Goal: Task Accomplishment & Management: Complete application form

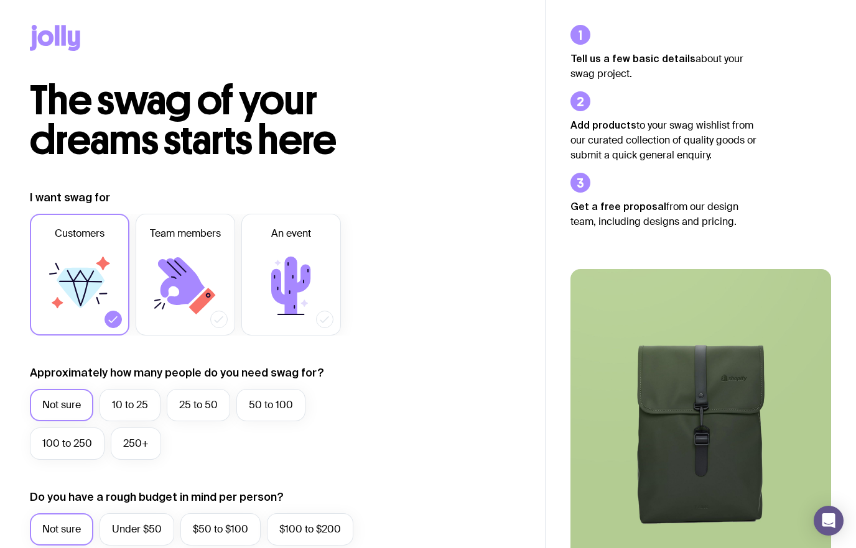
click at [147, 279] on label "Team members" at bounding box center [185, 275] width 99 height 122
click at [0, 0] on input "Team members" at bounding box center [0, 0] width 0 height 0
click at [75, 273] on icon at bounding box center [81, 288] width 48 height 40
click at [0, 0] on input "Customers" at bounding box center [0, 0] width 0 height 0
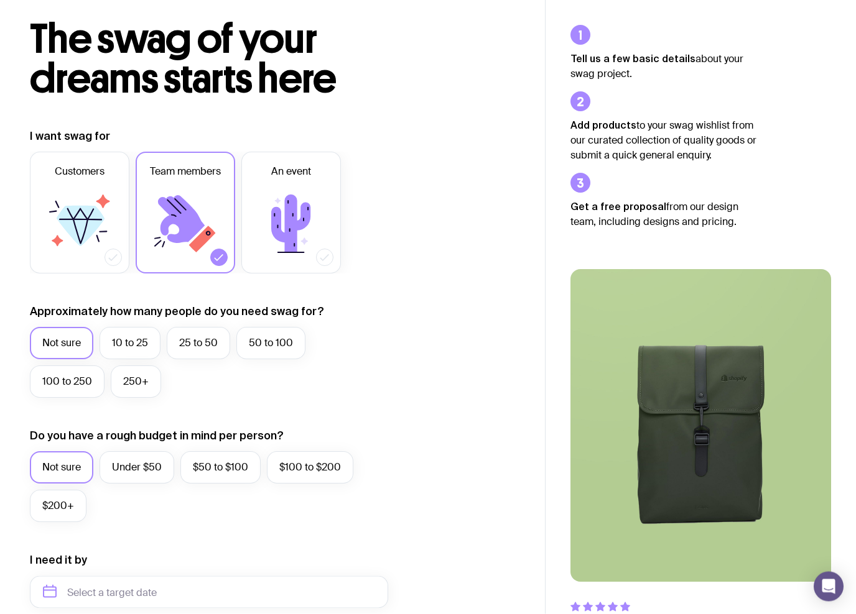
scroll to position [100, 0]
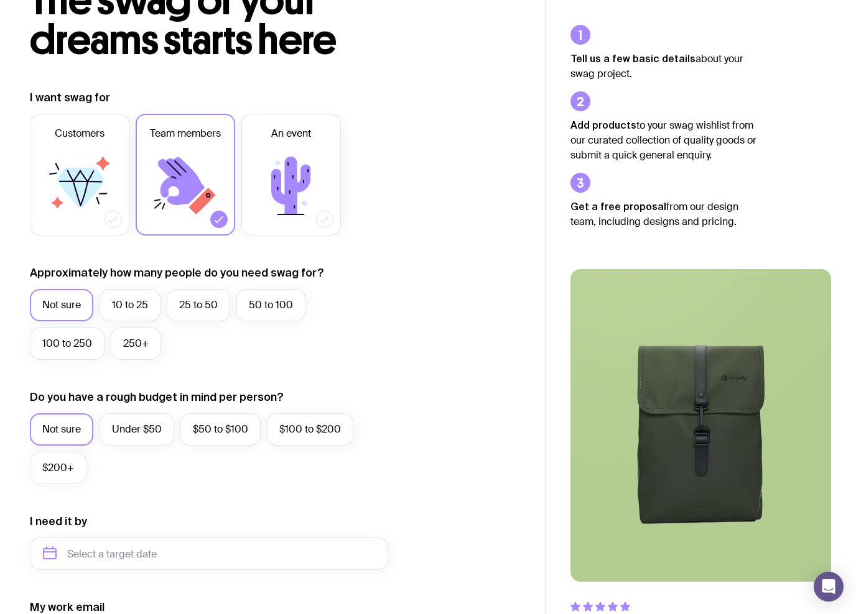
click at [124, 307] on label "10 to 25" at bounding box center [129, 305] width 61 height 32
click at [0, 0] on input "10 to 25" at bounding box center [0, 0] width 0 height 0
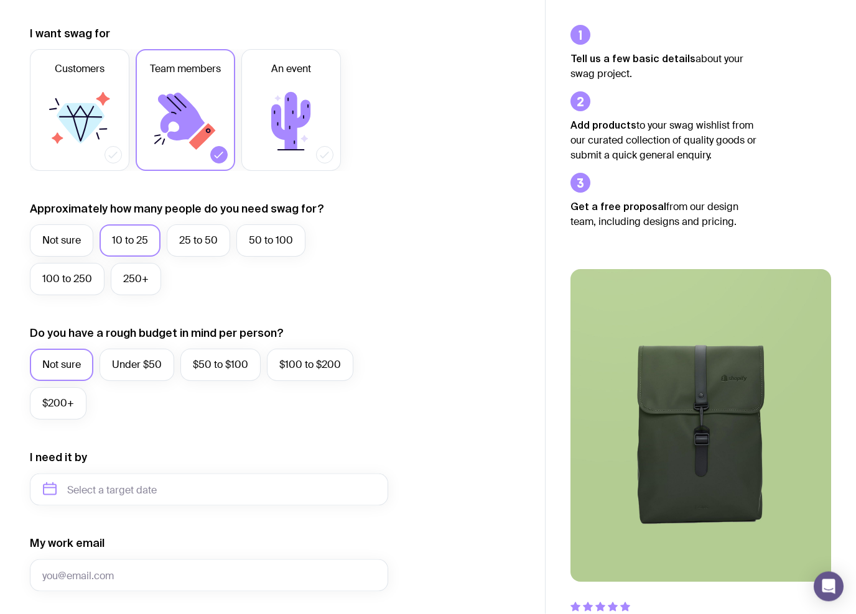
scroll to position [173, 0]
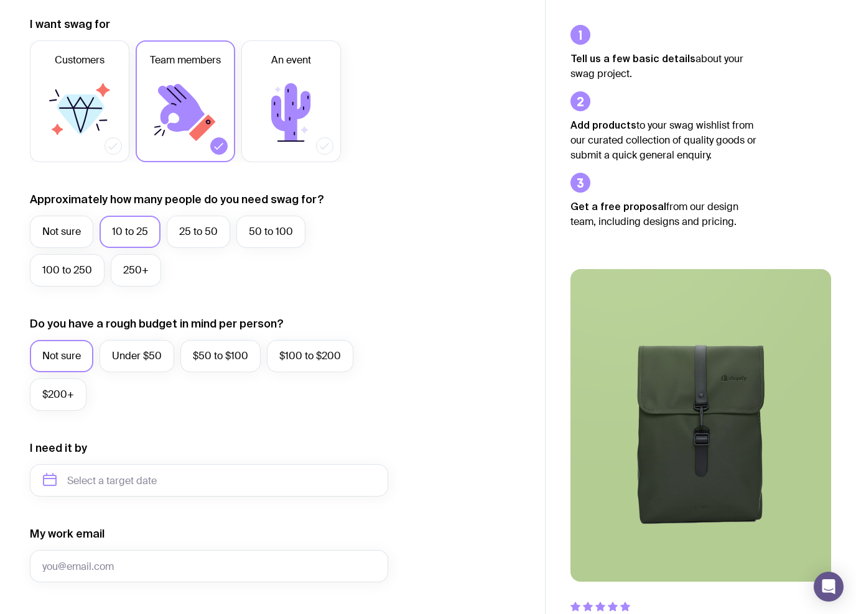
click at [58, 392] on label "$200+" at bounding box center [58, 395] width 57 height 32
click at [0, 0] on input "$200+" at bounding box center [0, 0] width 0 height 0
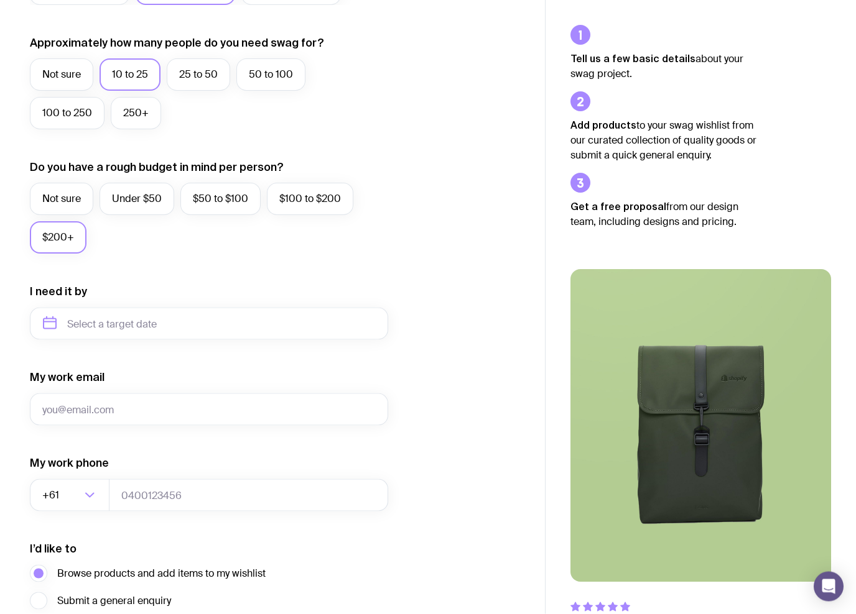
scroll to position [366, 0]
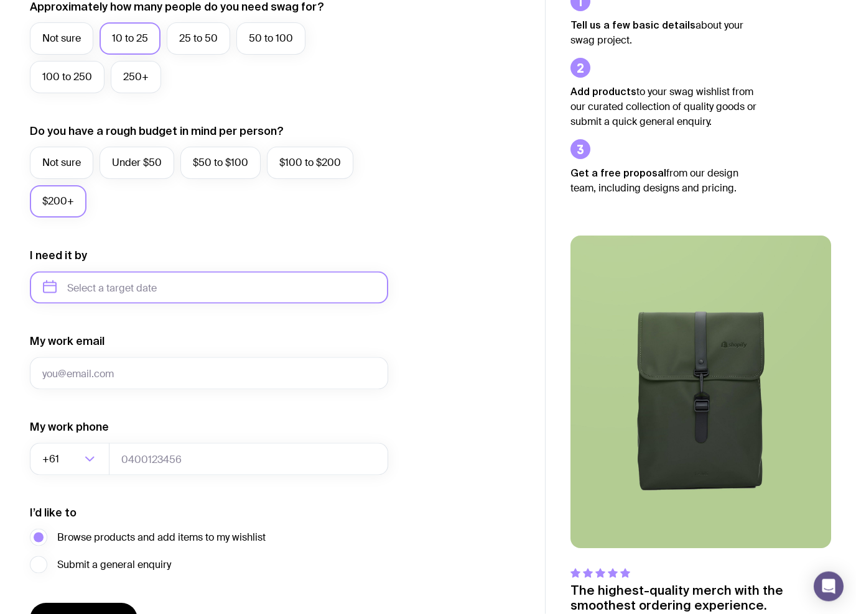
click at [64, 292] on input "text" at bounding box center [209, 288] width 358 height 32
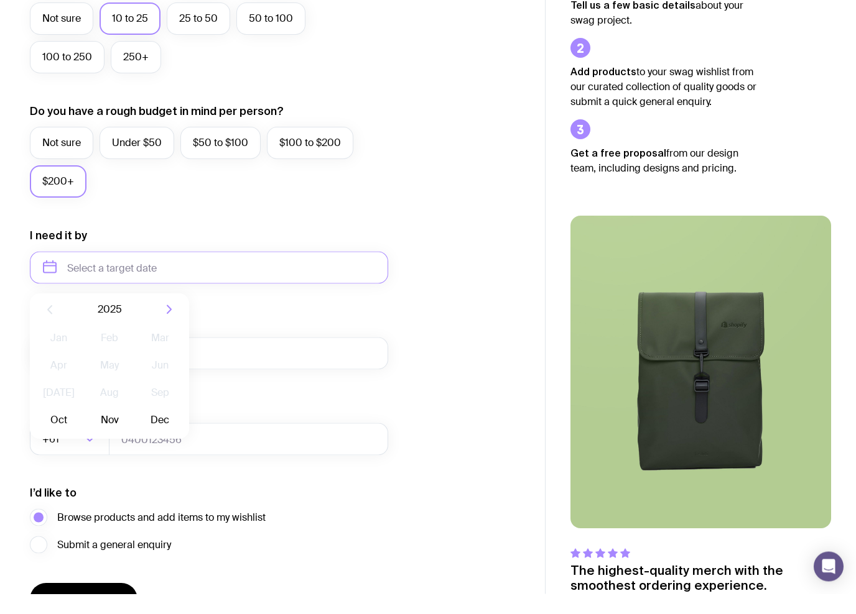
click at [16, 252] on div "I want swag for Customers Team members An event Approximately how many people d…" at bounding box center [272, 230] width 545 height 812
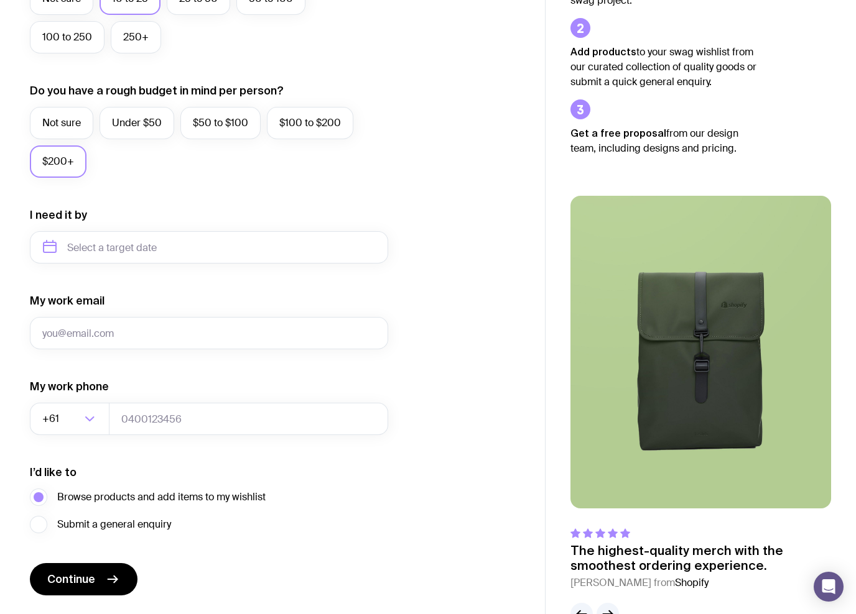
scroll to position [443, 0]
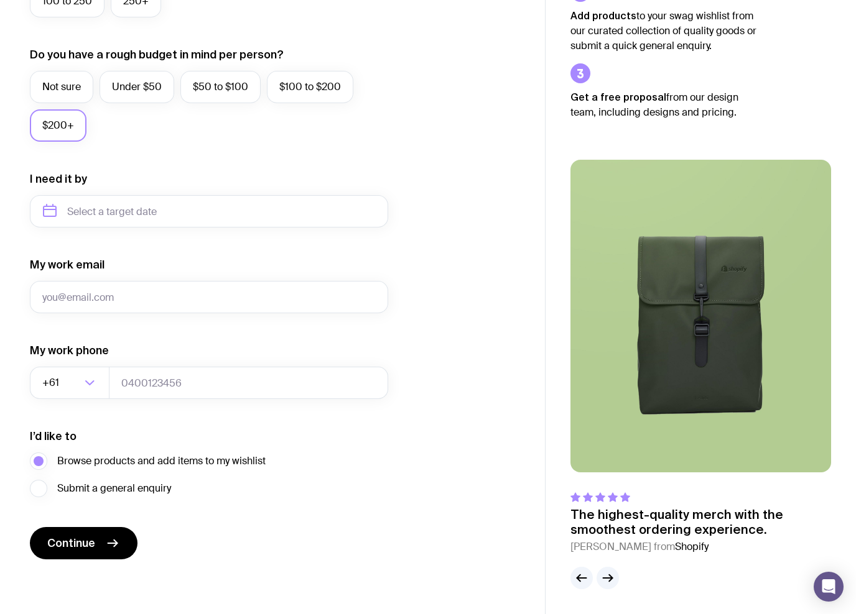
click at [75, 547] on span "Continue" at bounding box center [71, 543] width 48 height 15
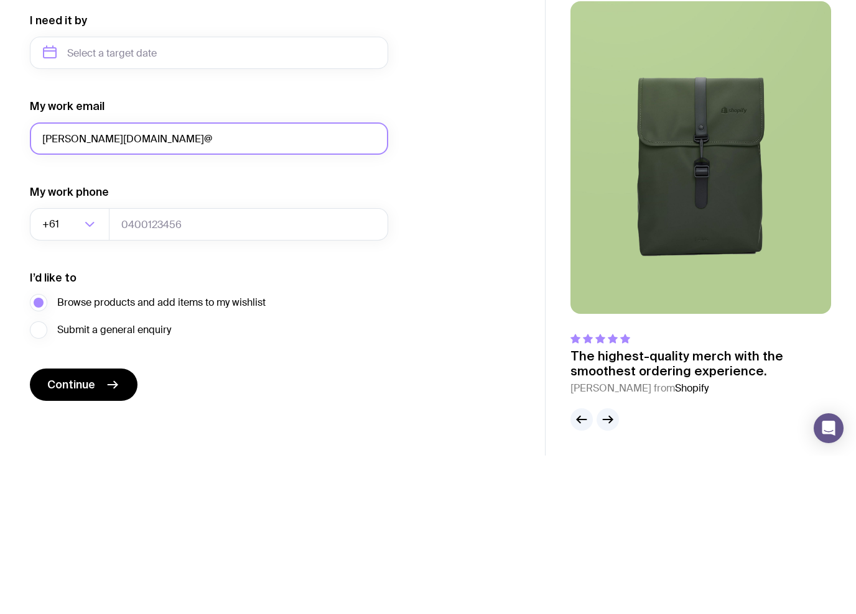
click at [73, 281] on input "[PERSON_NAME][DOMAIN_NAME]@" at bounding box center [209, 297] width 358 height 32
click at [152, 281] on input "[DOMAIN_NAME]@" at bounding box center [209, 297] width 358 height 32
type input "[DOMAIN_NAME][EMAIL_ADDRESS][DOMAIN_NAME]"
click at [83, 527] on button "Continue" at bounding box center [84, 543] width 108 height 32
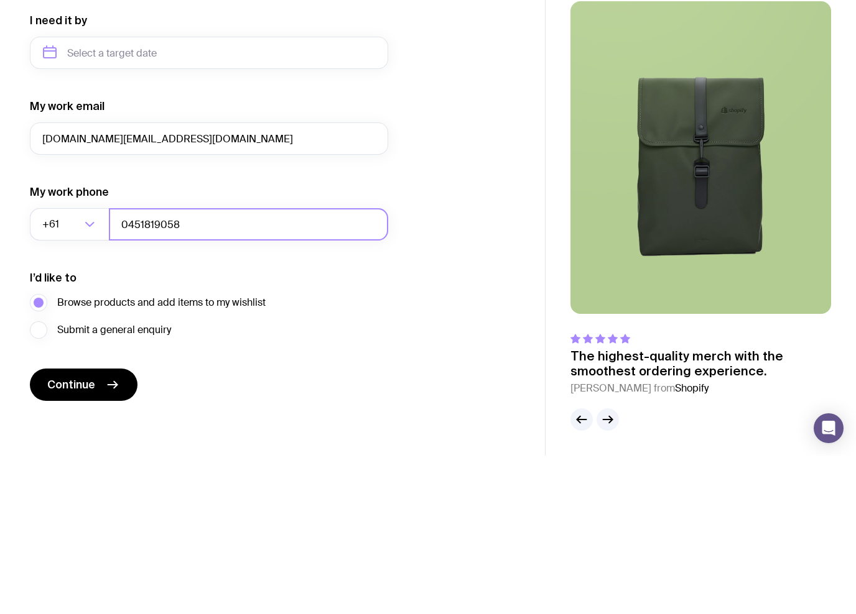
type input "0451819058"
click at [83, 527] on button "Continue" at bounding box center [84, 543] width 108 height 32
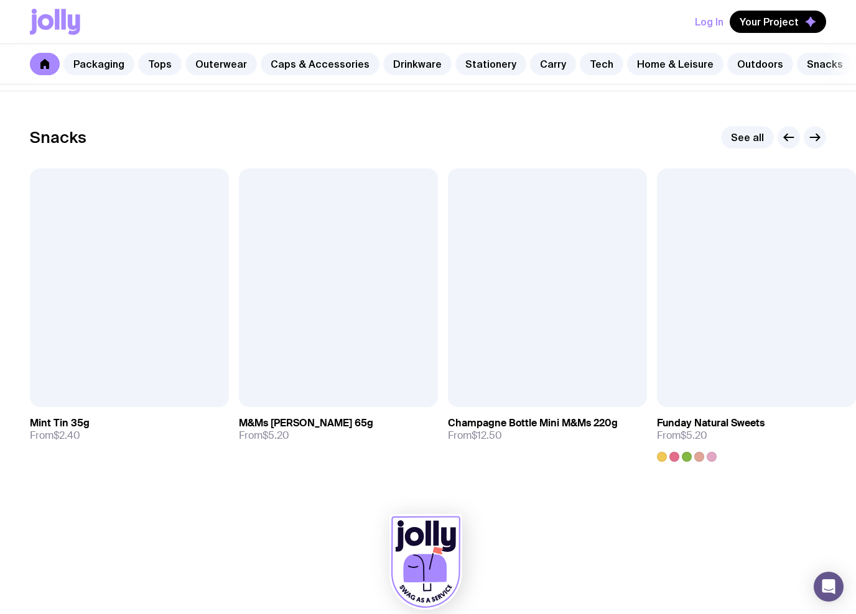
scroll to position [4242, 0]
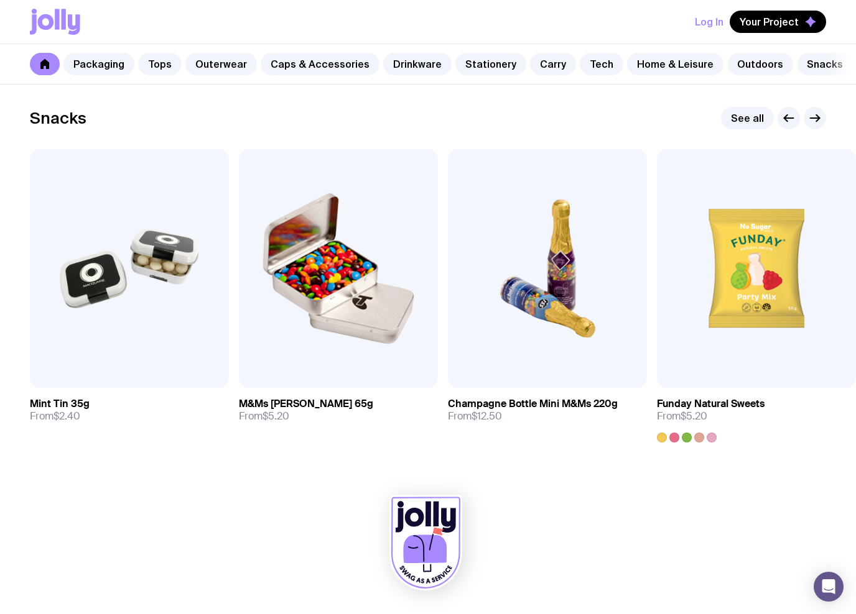
click at [197, 60] on link "Outerwear" at bounding box center [221, 64] width 72 height 22
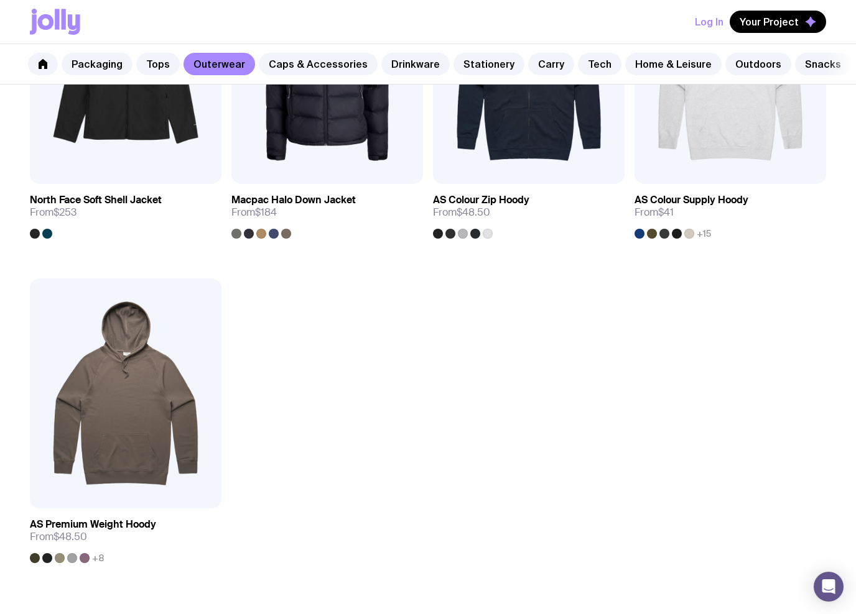
scroll to position [0, 1]
click at [579, 68] on link "Tech" at bounding box center [601, 64] width 44 height 22
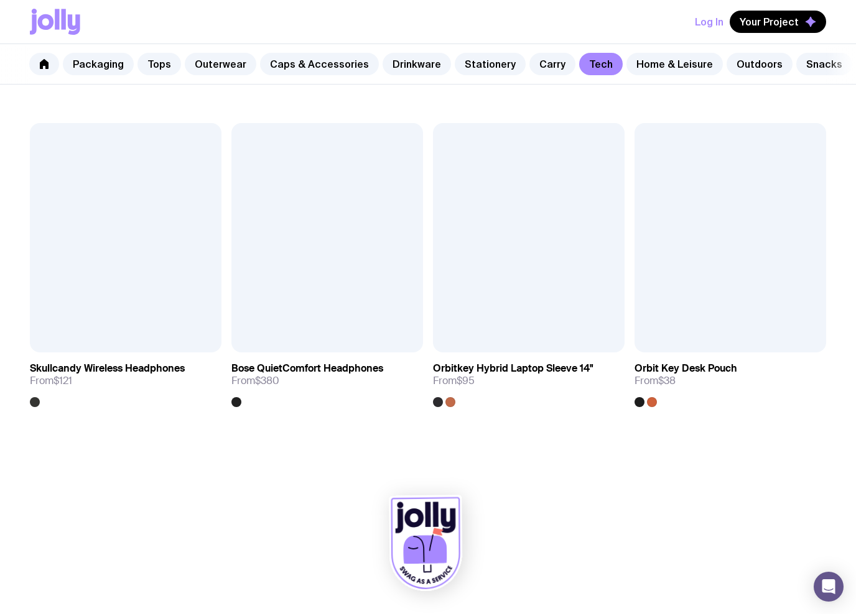
scroll to position [2151, 0]
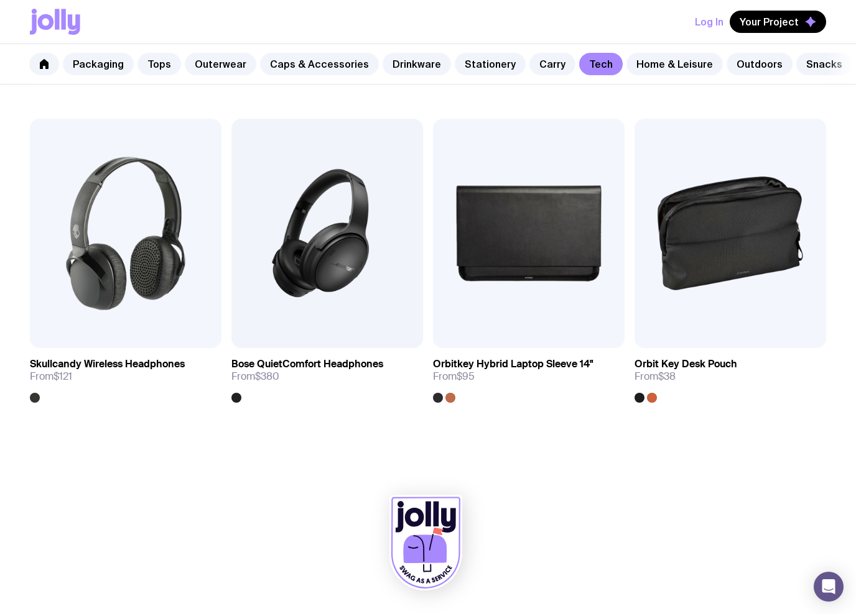
click at [649, 73] on link "Home & Leisure" at bounding box center [674, 64] width 96 height 22
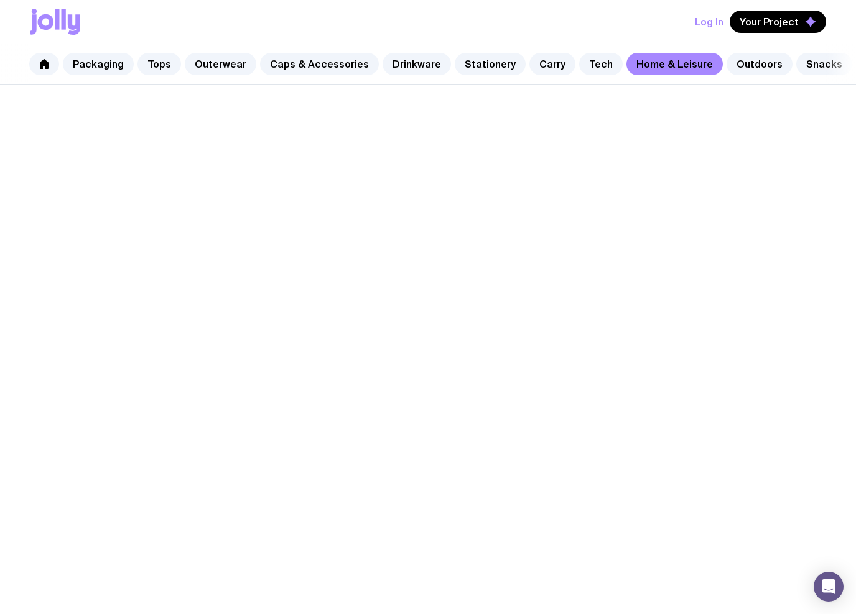
click at [639, 65] on link "Home & Leisure" at bounding box center [674, 64] width 96 height 22
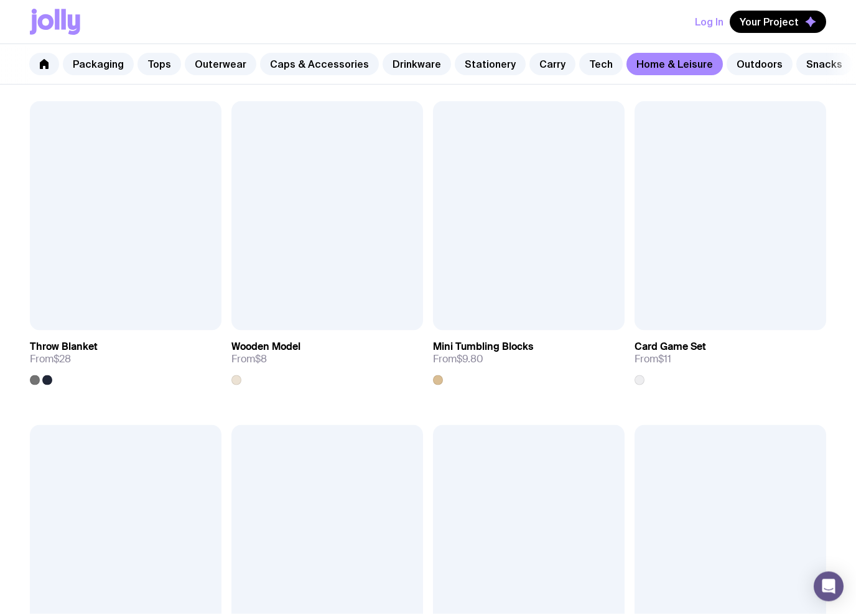
scroll to position [2179, 0]
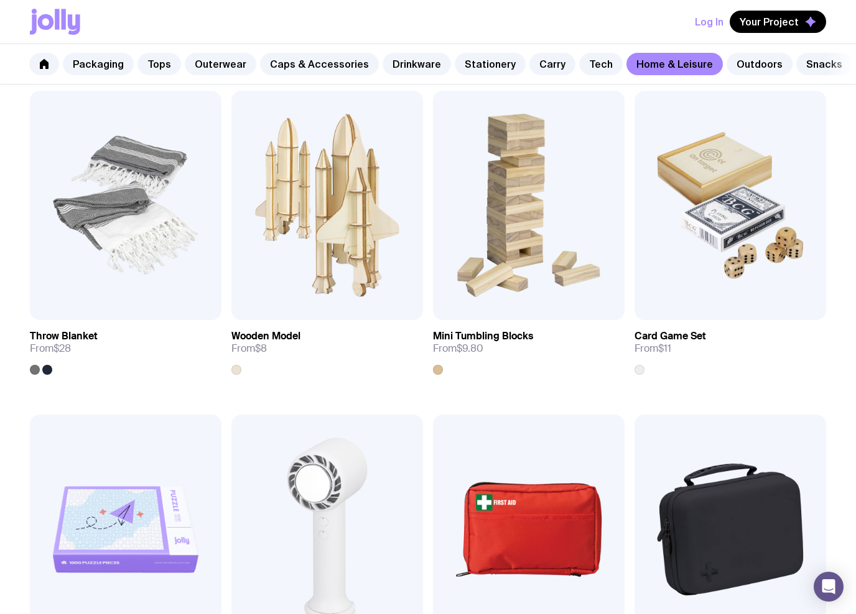
click at [585, 298] on link "View" at bounding box center [591, 306] width 42 height 22
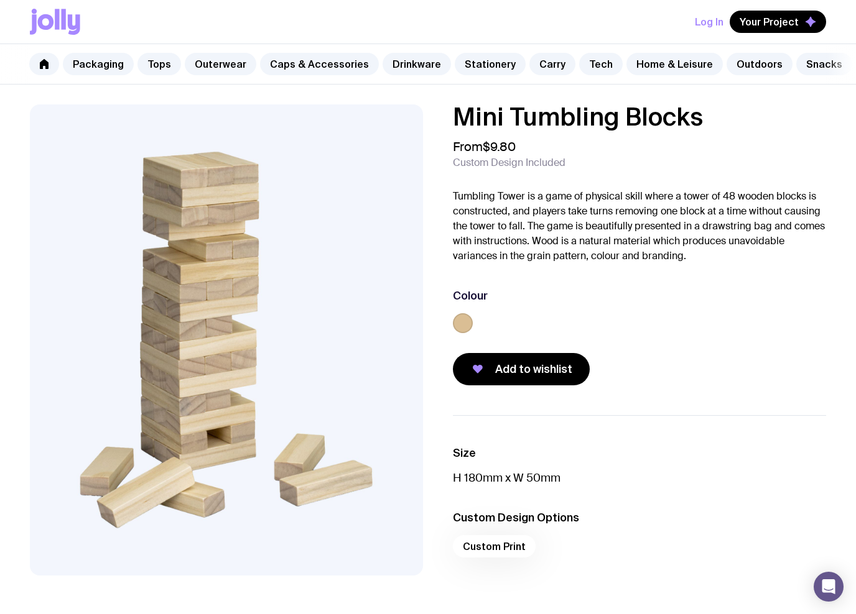
click at [495, 371] on button "Add to wishlist" at bounding box center [521, 369] width 137 height 32
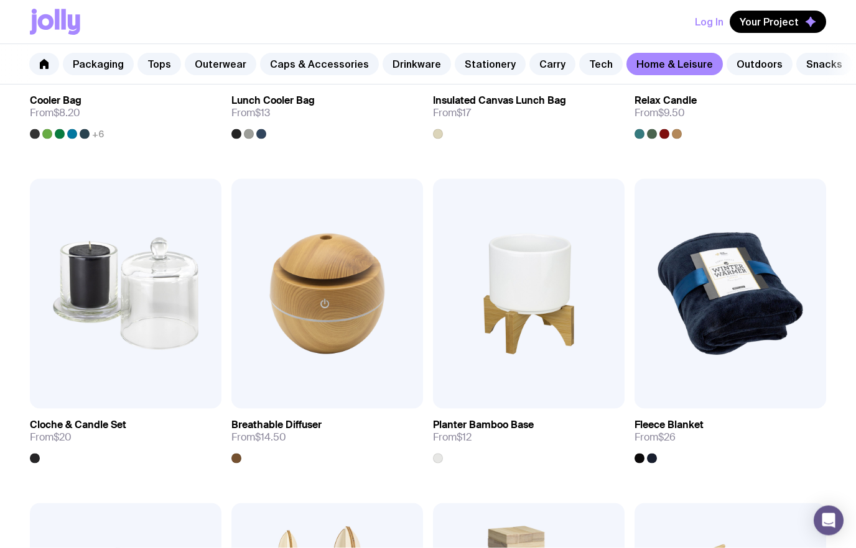
scroll to position [1767, 0]
click at [726, 56] on link "Outdoors" at bounding box center [759, 64] width 66 height 22
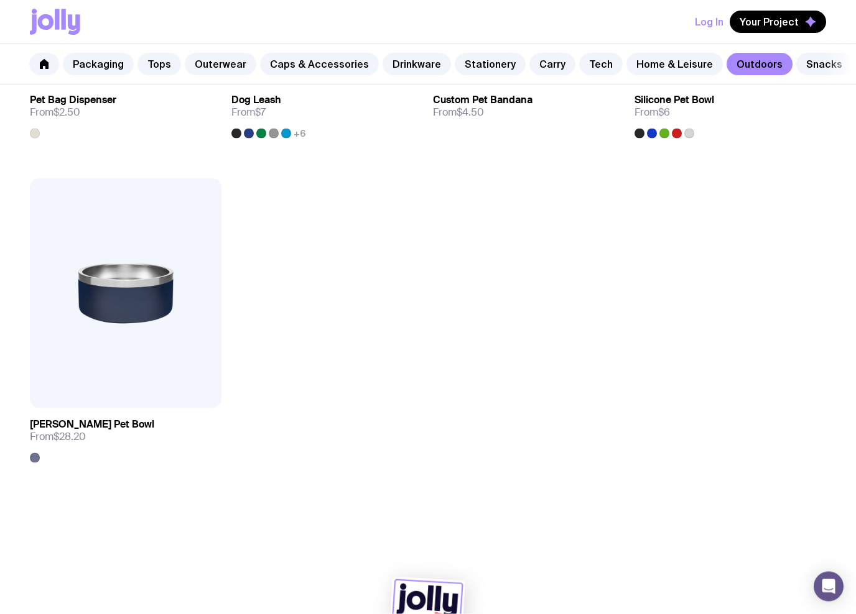
scroll to position [1771, 0]
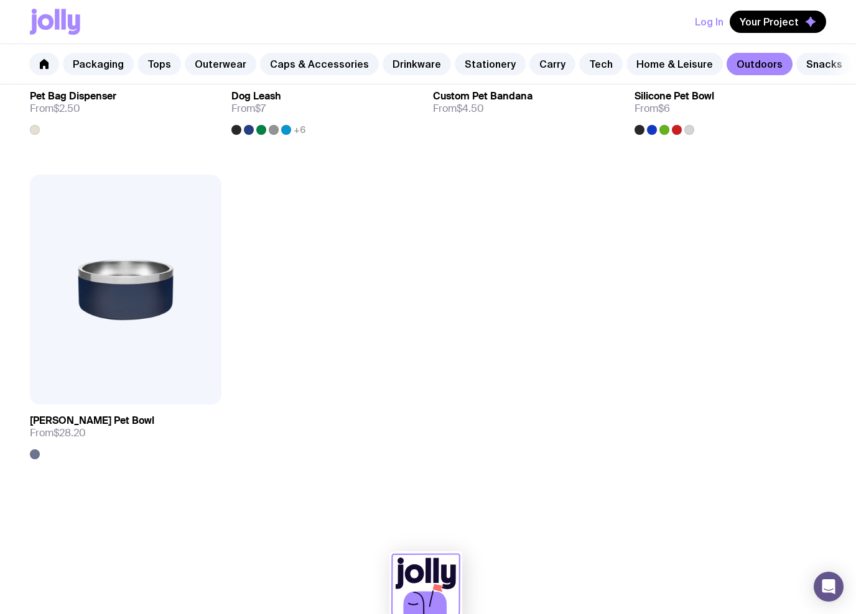
click at [796, 72] on link "Snacks" at bounding box center [824, 64] width 56 height 22
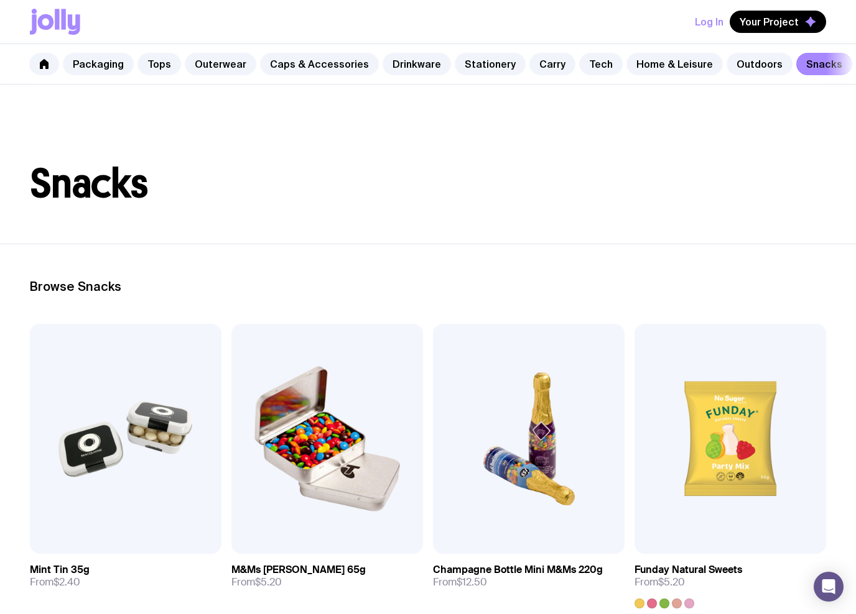
click at [134, 35] on div "Log In Your Project" at bounding box center [428, 22] width 796 height 44
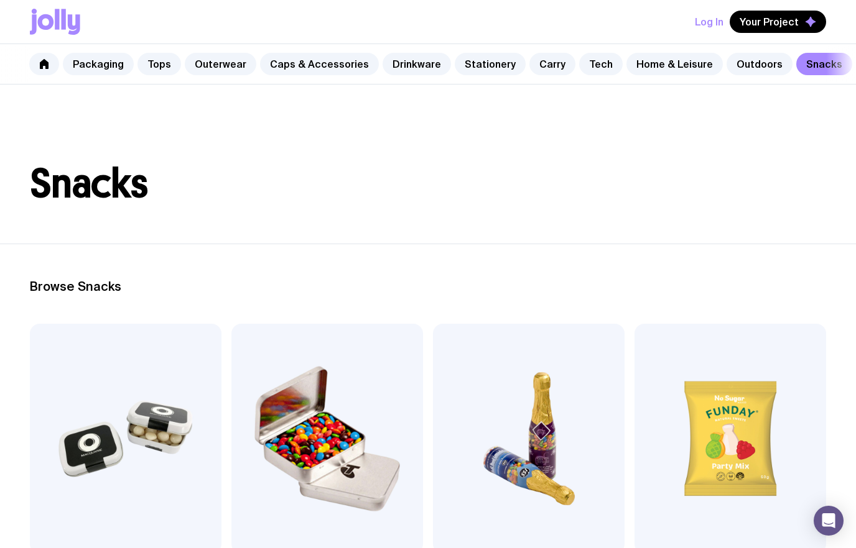
click at [760, 22] on span "Your Project" at bounding box center [768, 22] width 59 height 12
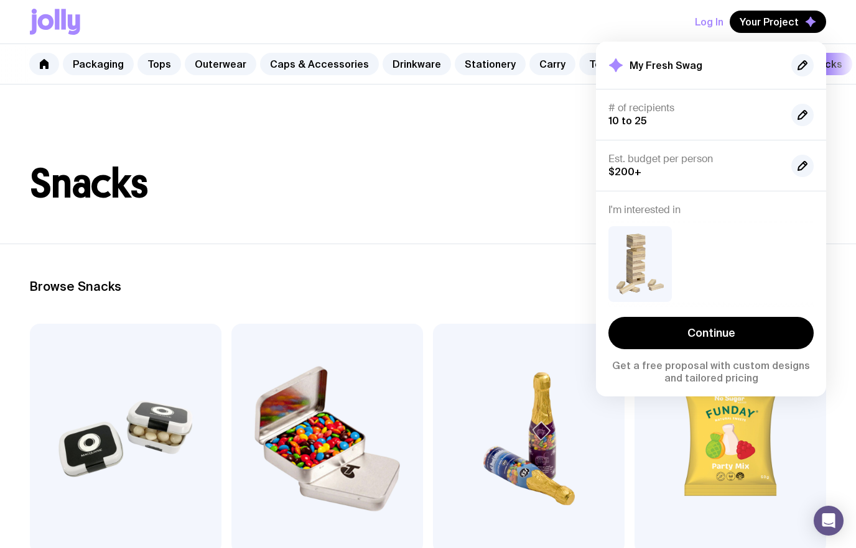
click at [696, 341] on link "Continue" at bounding box center [710, 333] width 205 height 32
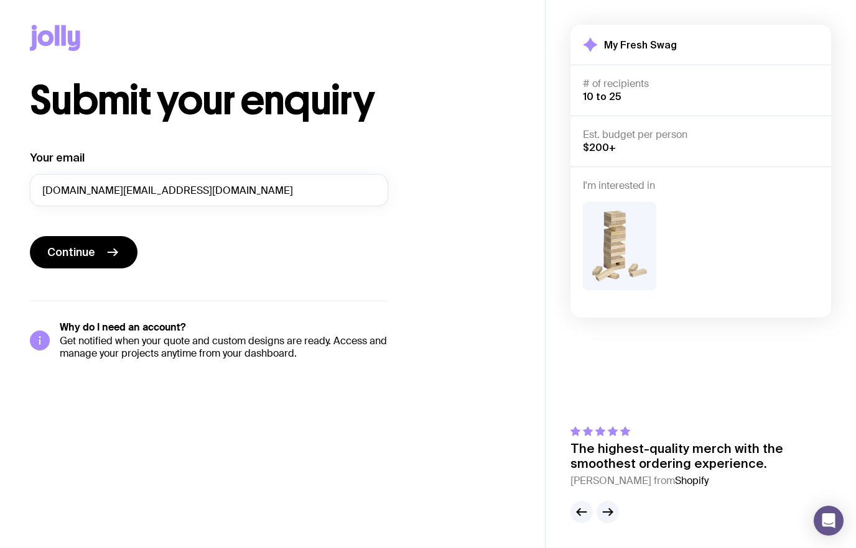
click at [97, 244] on button "Continue" at bounding box center [84, 252] width 108 height 32
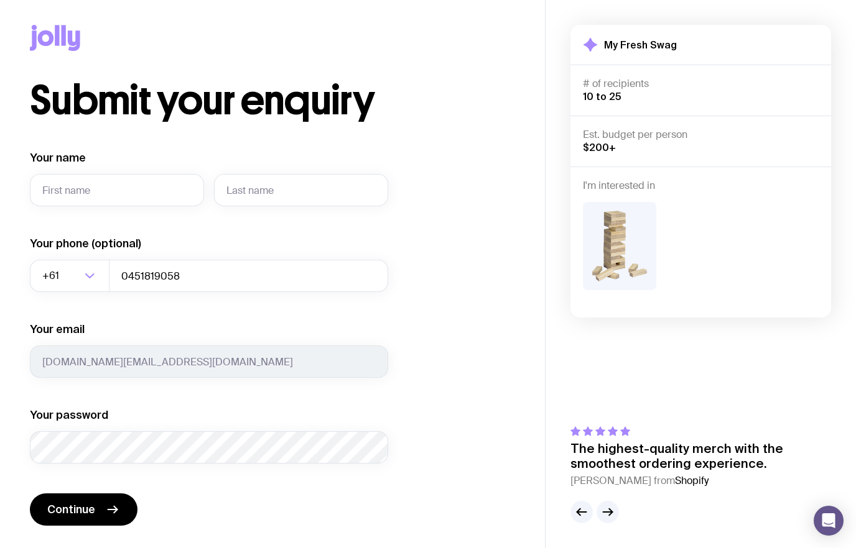
click at [73, 194] on input "Your name" at bounding box center [117, 190] width 174 height 32
type input "[PERSON_NAME]"
click at [234, 182] on input "text" at bounding box center [301, 190] width 174 height 32
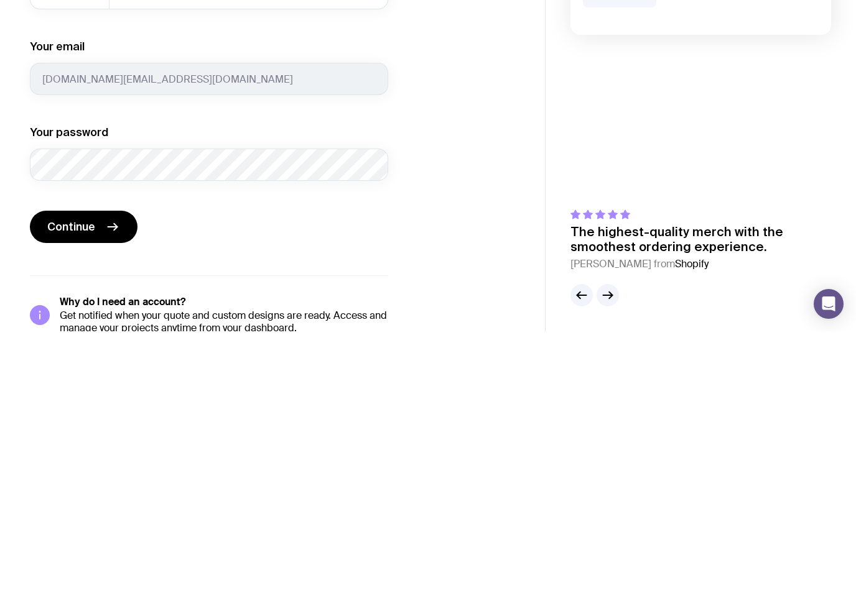
type input "[PERSON_NAME]"
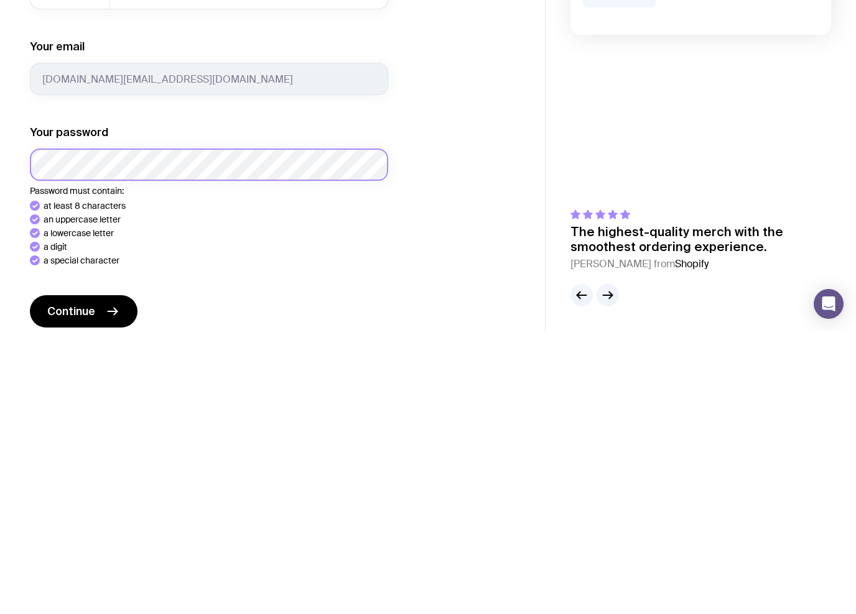
click at [83, 548] on button "Continue" at bounding box center [84, 594] width 108 height 32
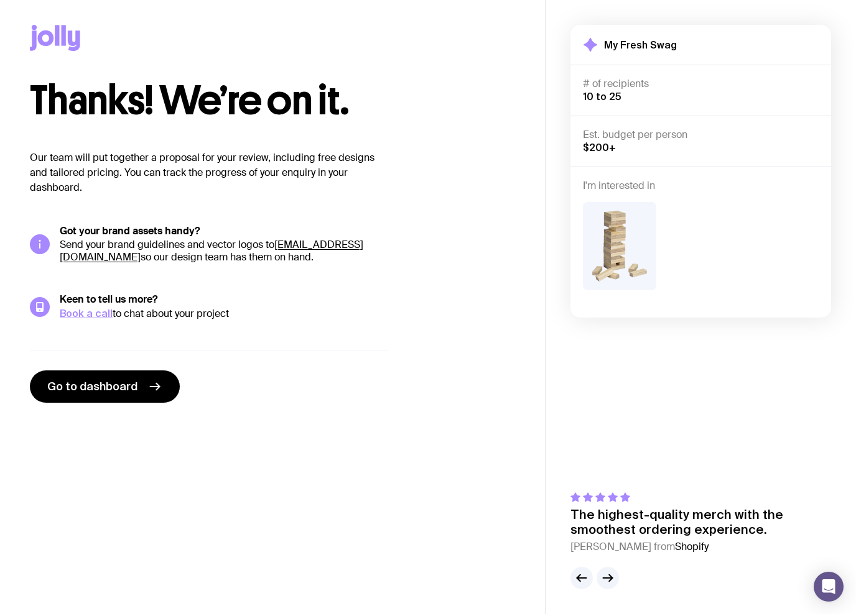
click at [104, 380] on span "Go to dashboard" at bounding box center [92, 386] width 90 height 15
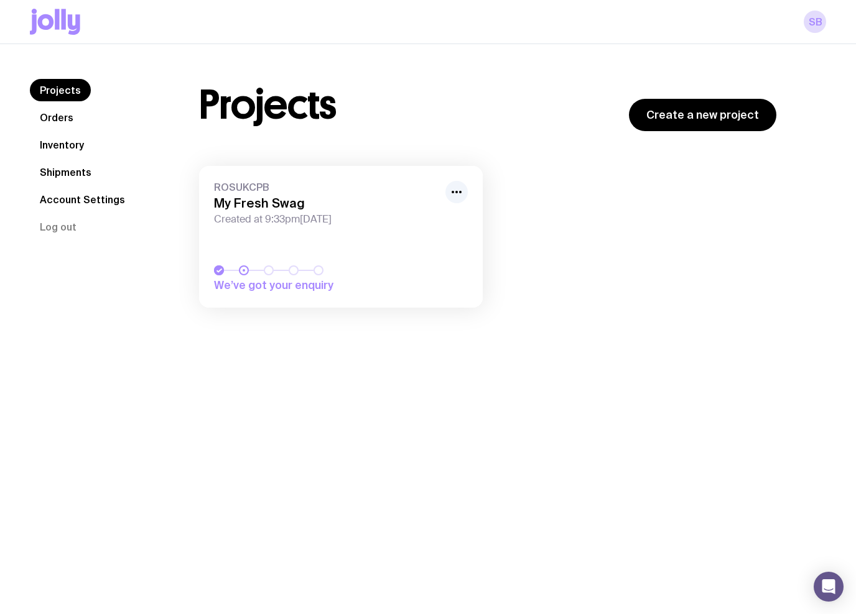
click at [51, 121] on link "Orders" at bounding box center [56, 117] width 53 height 22
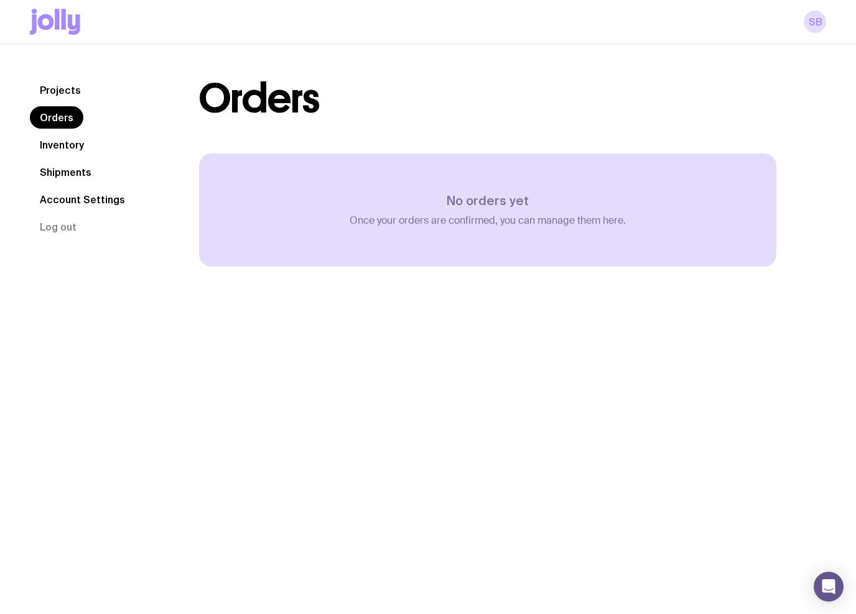
click at [60, 147] on link "Inventory" at bounding box center [62, 145] width 64 height 22
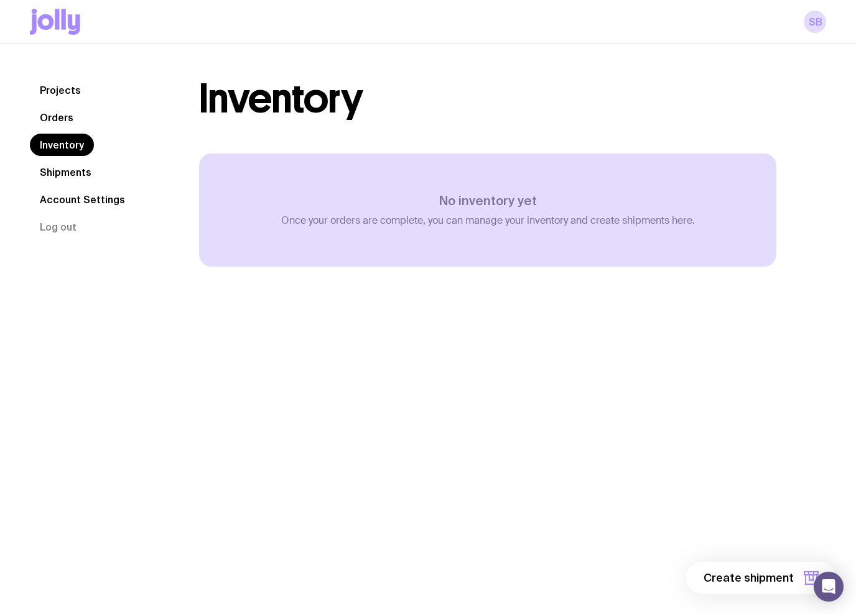
click at [62, 172] on link "Shipments" at bounding box center [66, 172] width 72 height 22
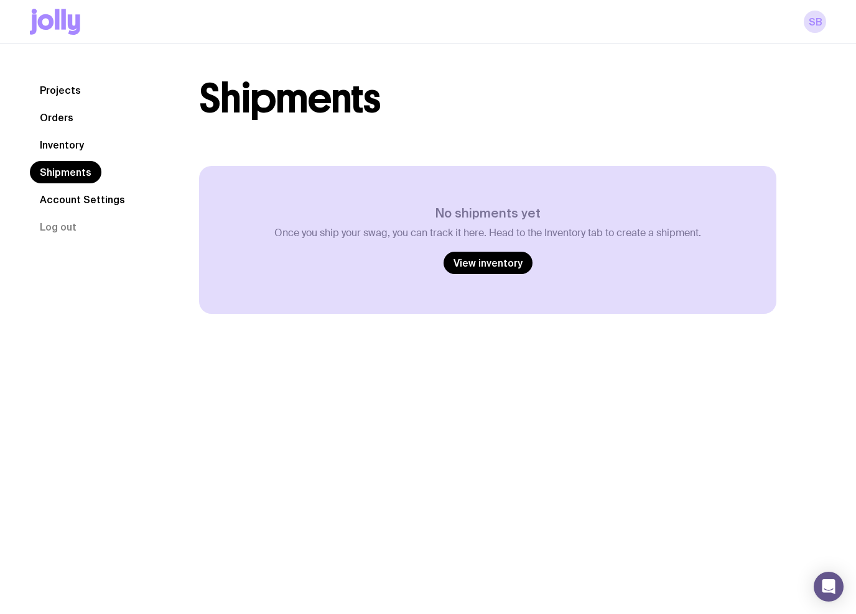
click at [48, 91] on link "Projects" at bounding box center [60, 90] width 61 height 22
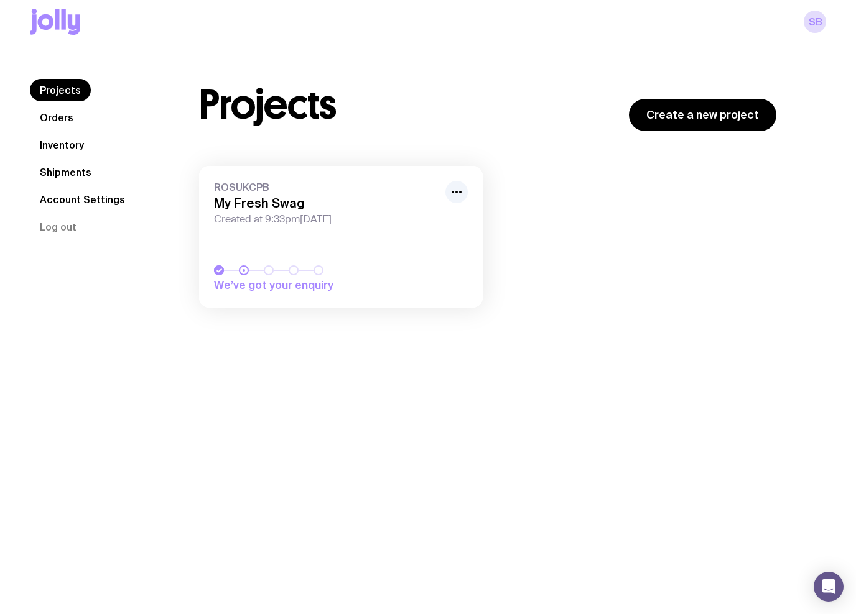
click at [48, 33] on icon at bounding box center [55, 22] width 50 height 26
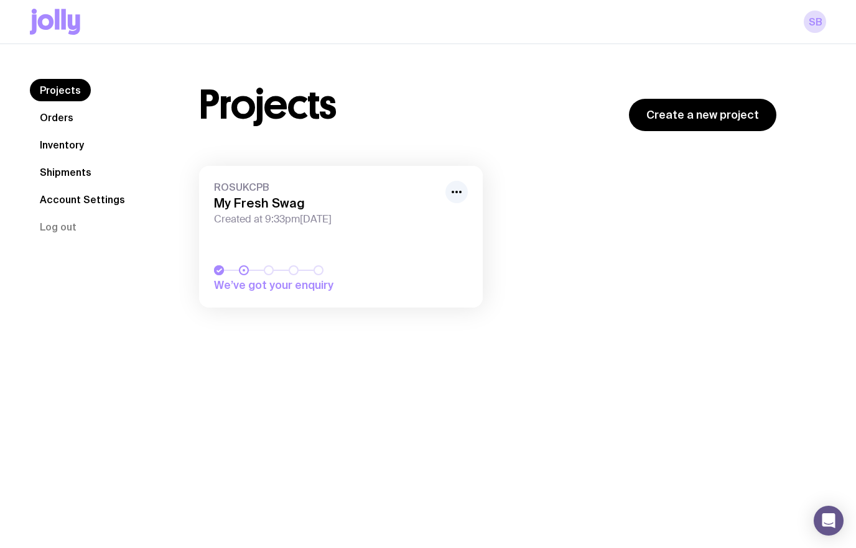
click at [44, 147] on link "Inventory" at bounding box center [62, 145] width 64 height 22
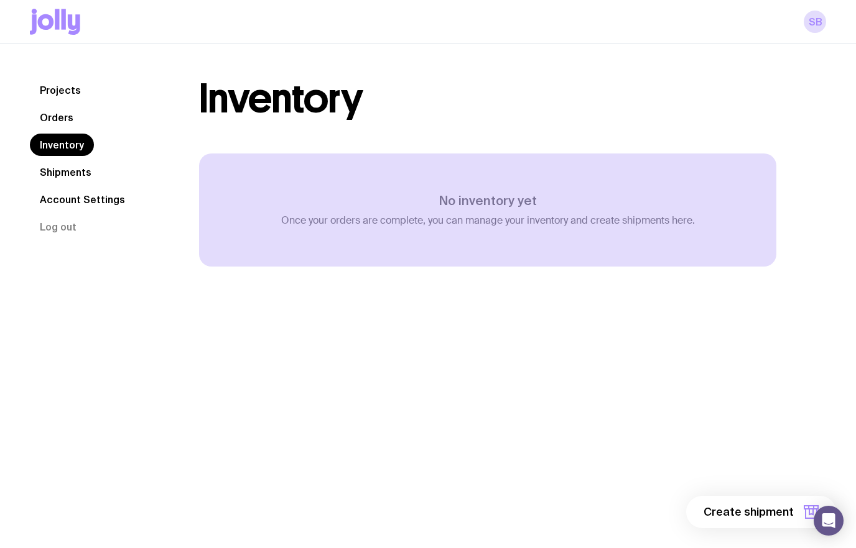
click at [810, 20] on link "SB" at bounding box center [814, 22] width 22 height 22
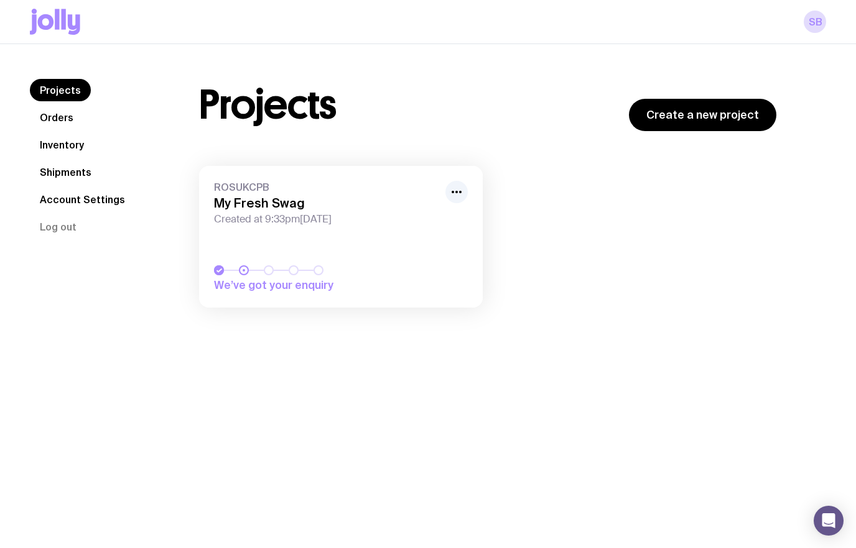
click at [680, 109] on link "Create a new project" at bounding box center [702, 115] width 147 height 32
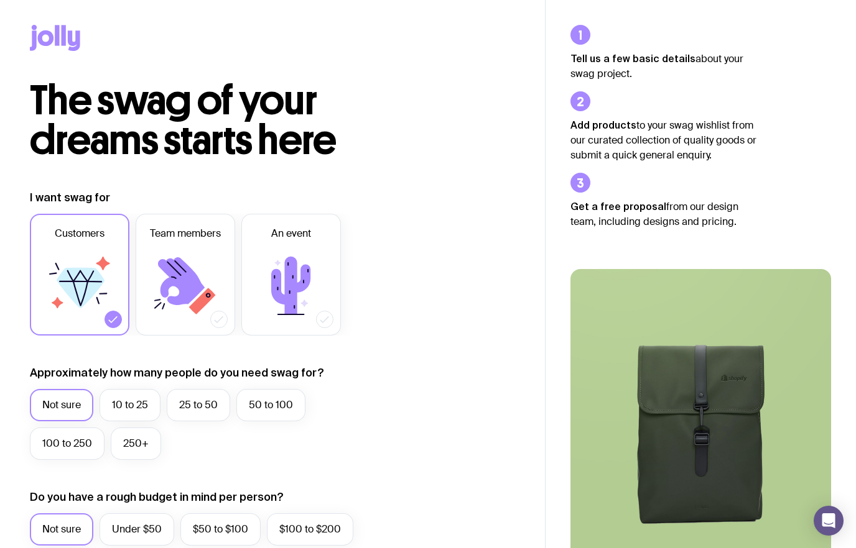
click at [110, 419] on label "10 to 25" at bounding box center [129, 405] width 61 height 32
click at [0, 0] on input "10 to 25" at bounding box center [0, 0] width 0 height 0
click at [125, 441] on label "250+" at bounding box center [136, 444] width 50 height 32
click at [0, 0] on input "250+" at bounding box center [0, 0] width 0 height 0
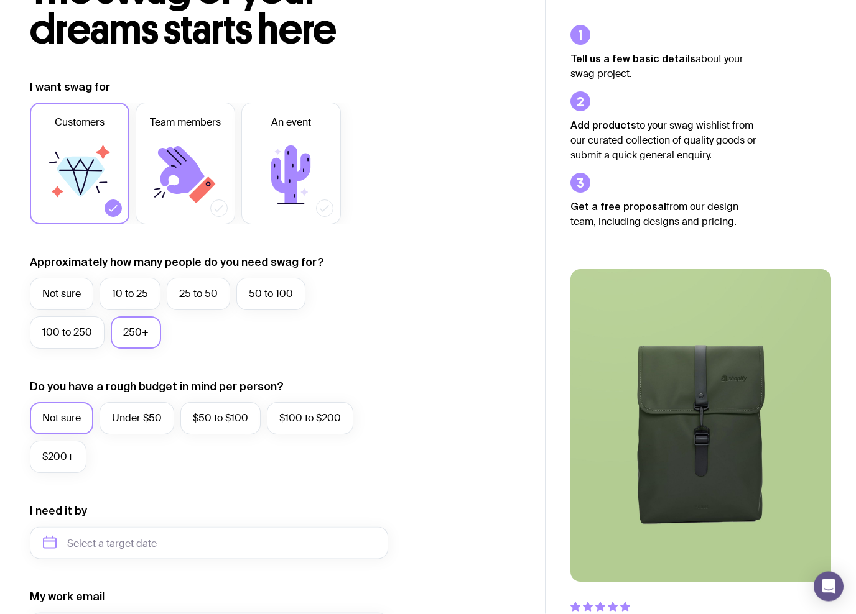
scroll to position [111, 0]
click at [51, 451] on label "$200+" at bounding box center [58, 457] width 57 height 32
click at [0, 0] on input "$200+" at bounding box center [0, 0] width 0 height 0
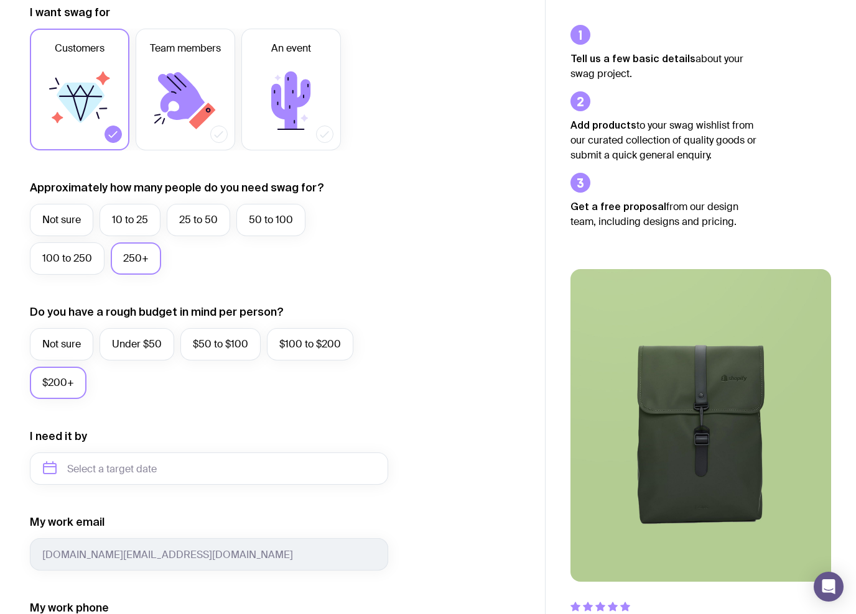
scroll to position [218, 0]
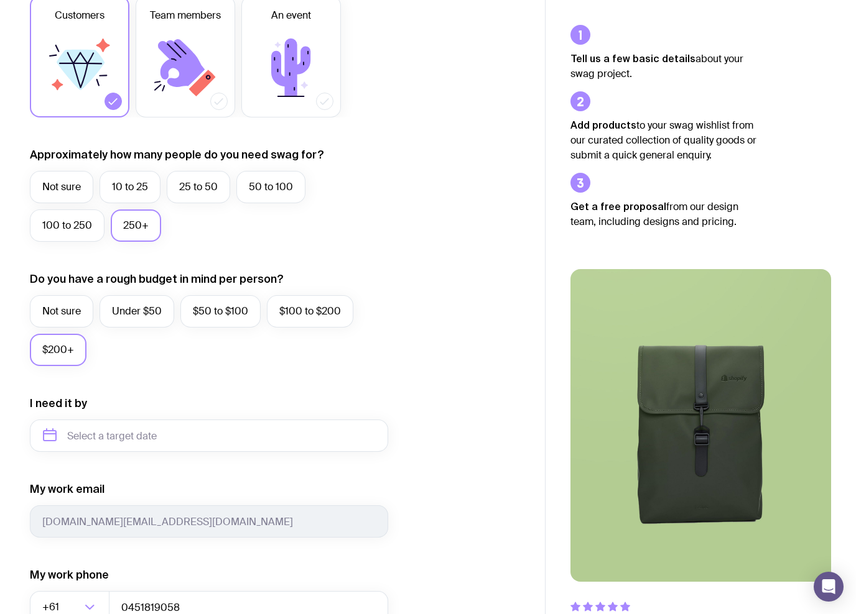
click at [127, 185] on label "10 to 25" at bounding box center [129, 187] width 61 height 32
click at [0, 0] on input "10 to 25" at bounding box center [0, 0] width 0 height 0
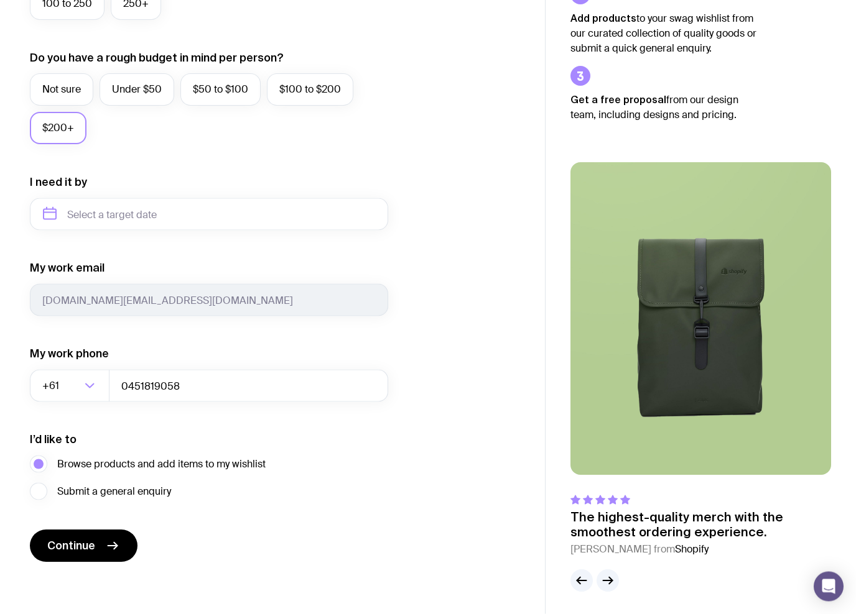
scroll to position [443, 0]
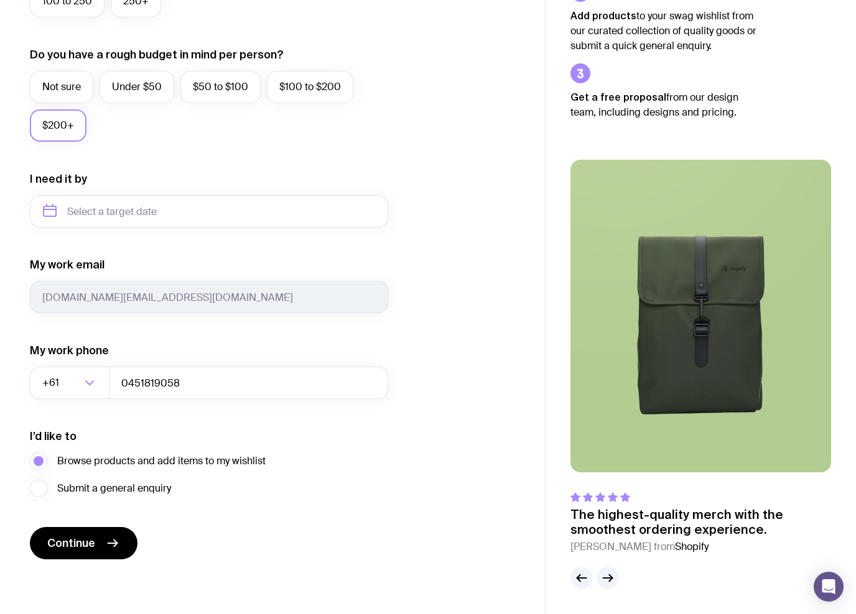
click at [81, 544] on span "Continue" at bounding box center [71, 543] width 48 height 15
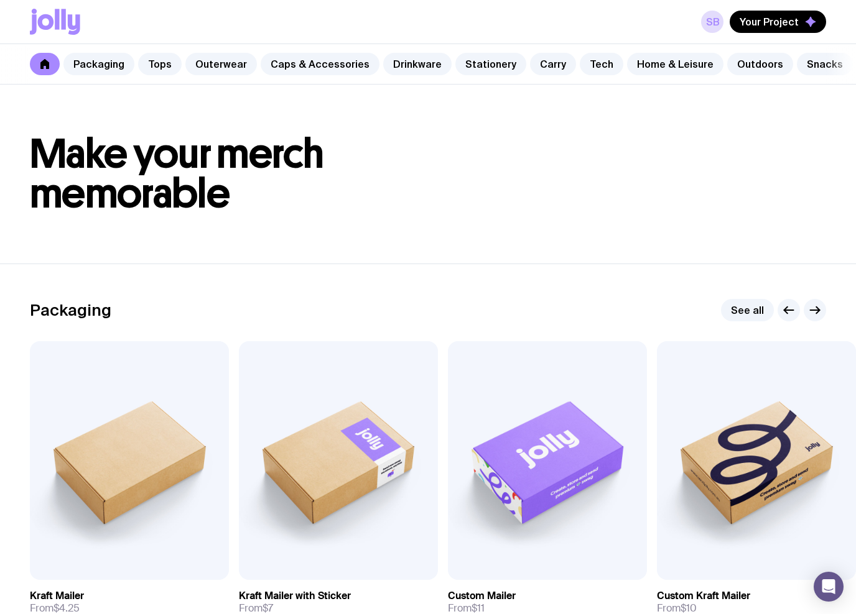
click at [104, 65] on link "Packaging" at bounding box center [98, 64] width 71 height 22
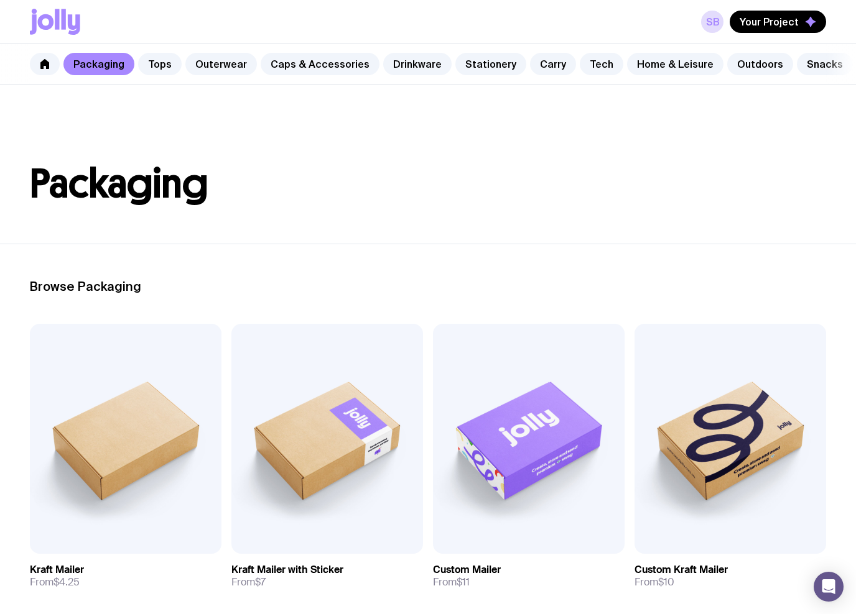
click at [155, 63] on link "Tops" at bounding box center [160, 64] width 44 height 22
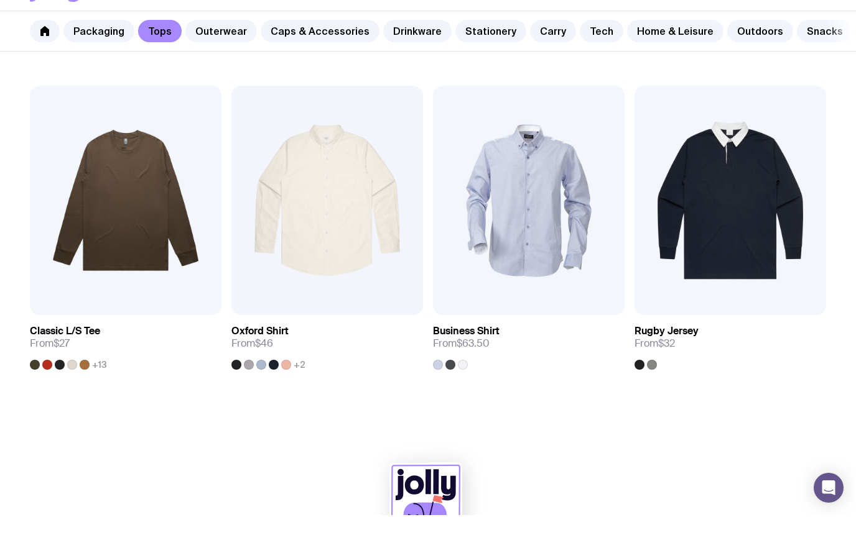
scroll to position [1211, 0]
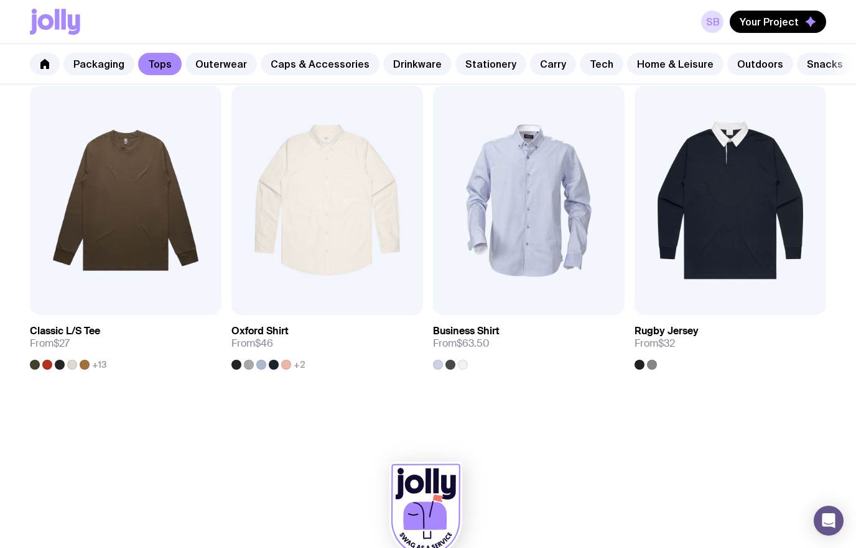
click at [198, 67] on link "Outerwear" at bounding box center [221, 64] width 72 height 22
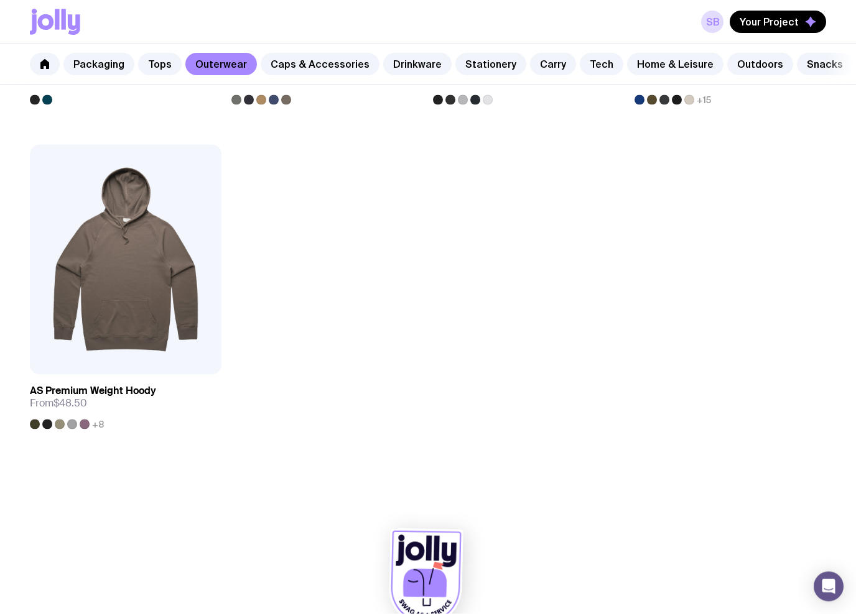
scroll to position [1827, 0]
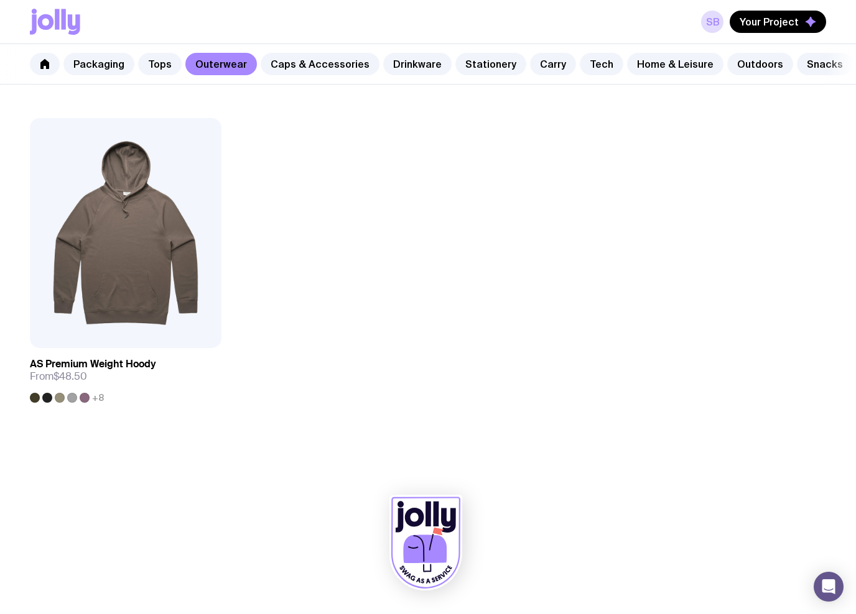
click at [281, 62] on link "Caps & Accessories" at bounding box center [320, 64] width 119 height 22
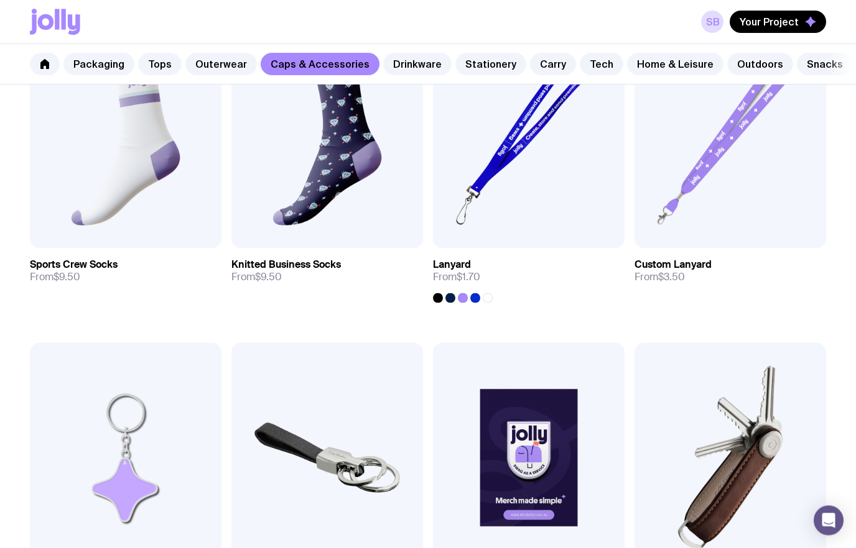
scroll to position [1602, 0]
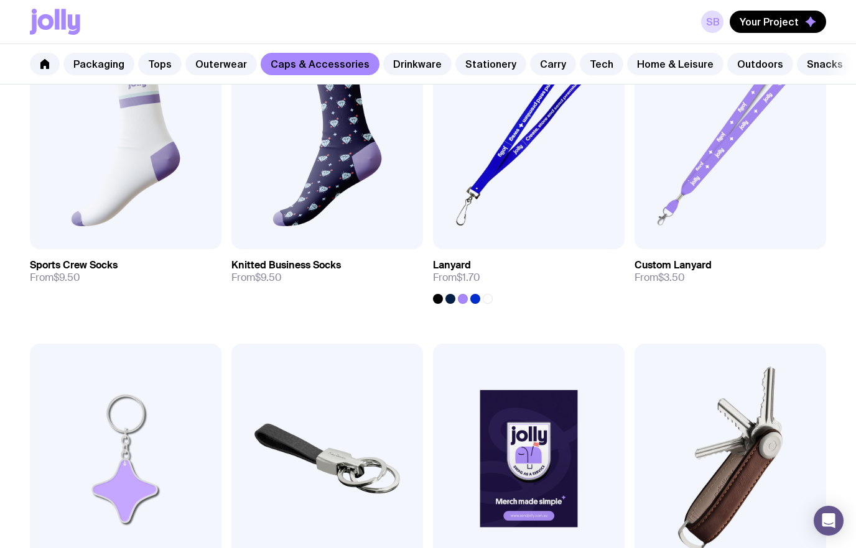
click at [448, 270] on h3 "Lanyard" at bounding box center [452, 265] width 38 height 12
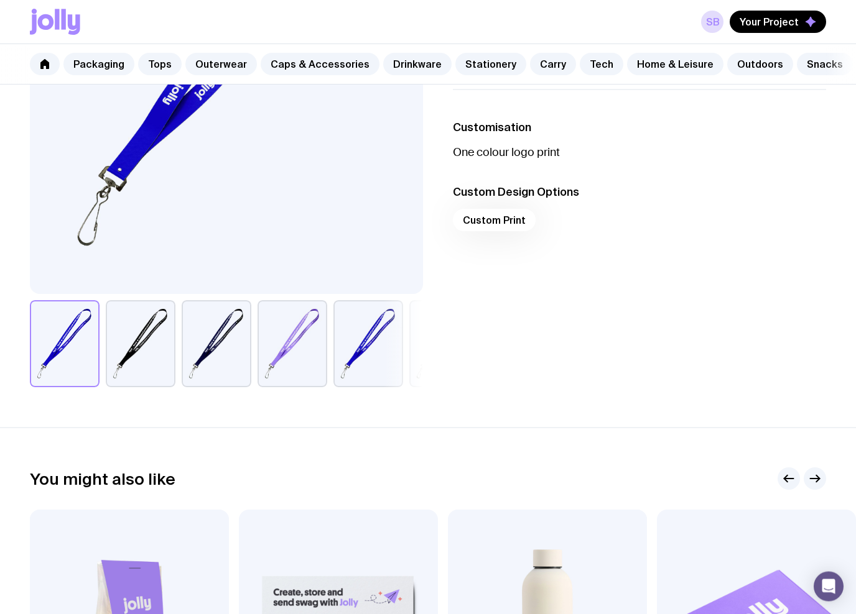
click at [156, 335] on button "button" at bounding box center [141, 344] width 70 height 87
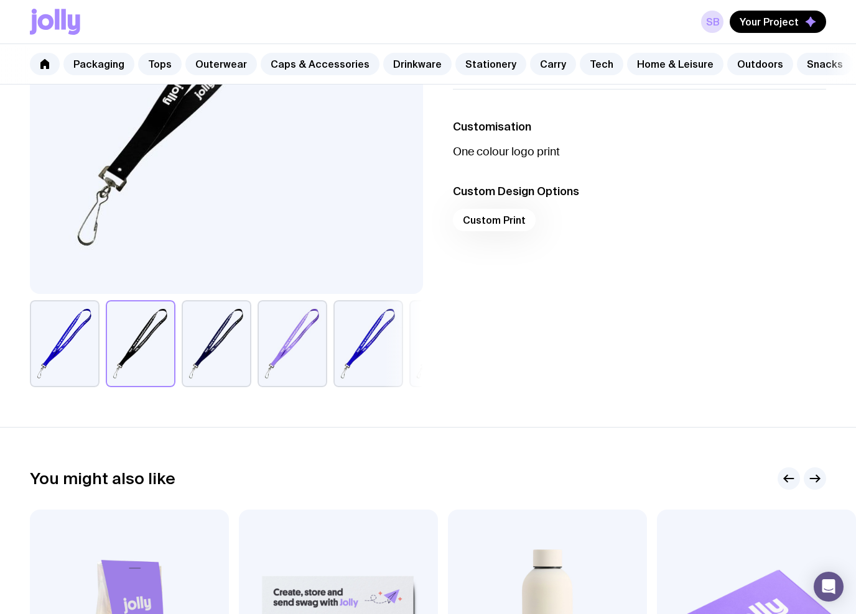
click at [196, 342] on button "button" at bounding box center [217, 343] width 70 height 87
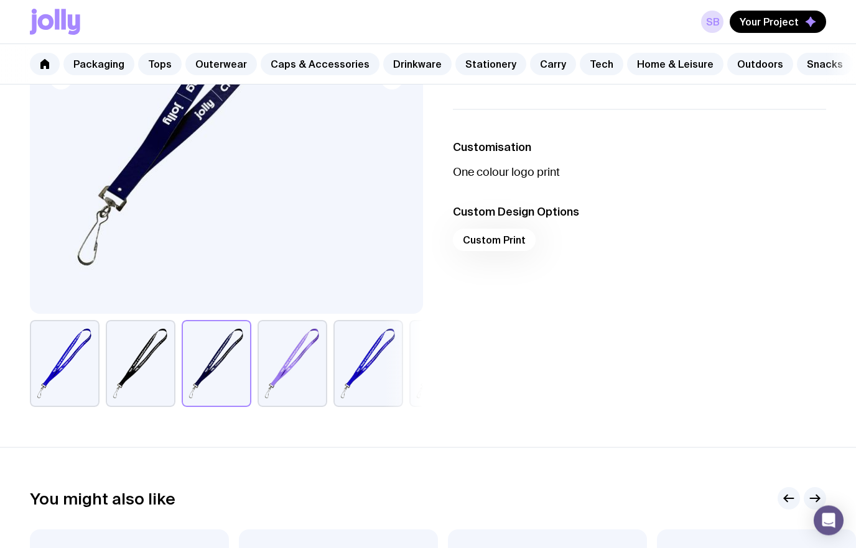
scroll to position [254, 0]
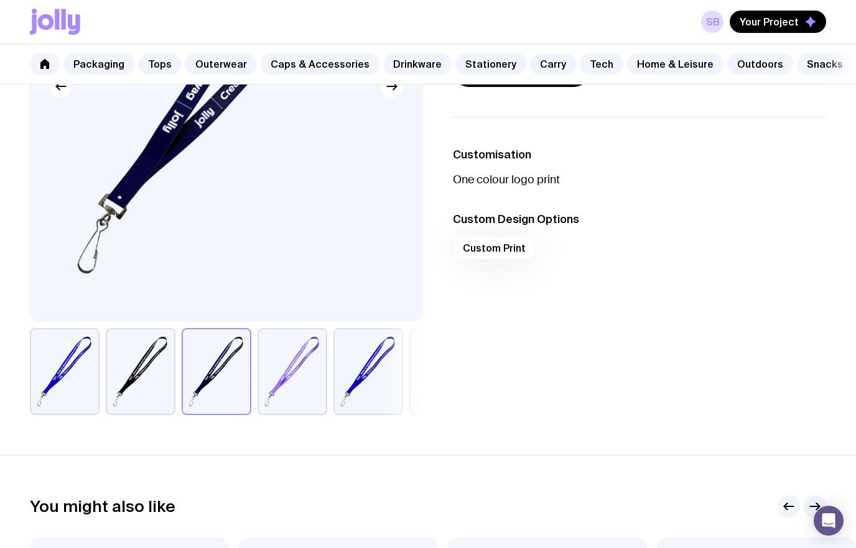
click at [159, 332] on button "button" at bounding box center [141, 371] width 70 height 87
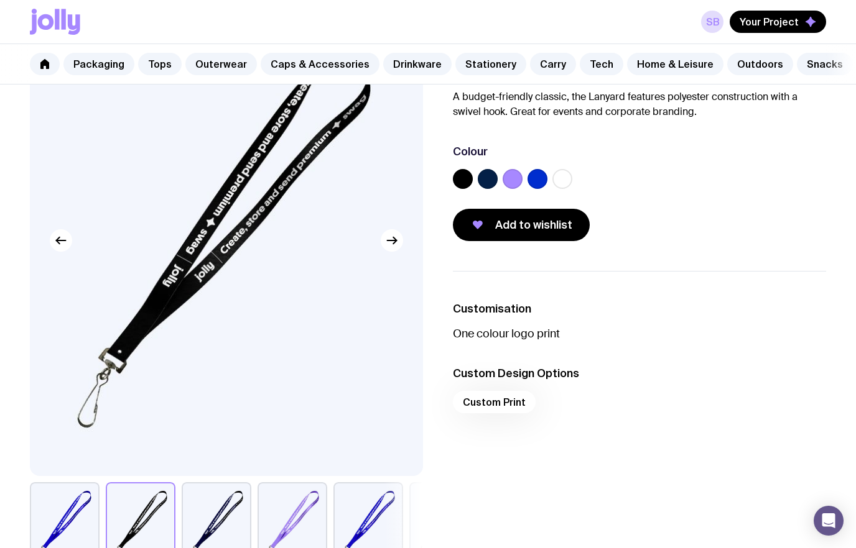
scroll to position [96, 0]
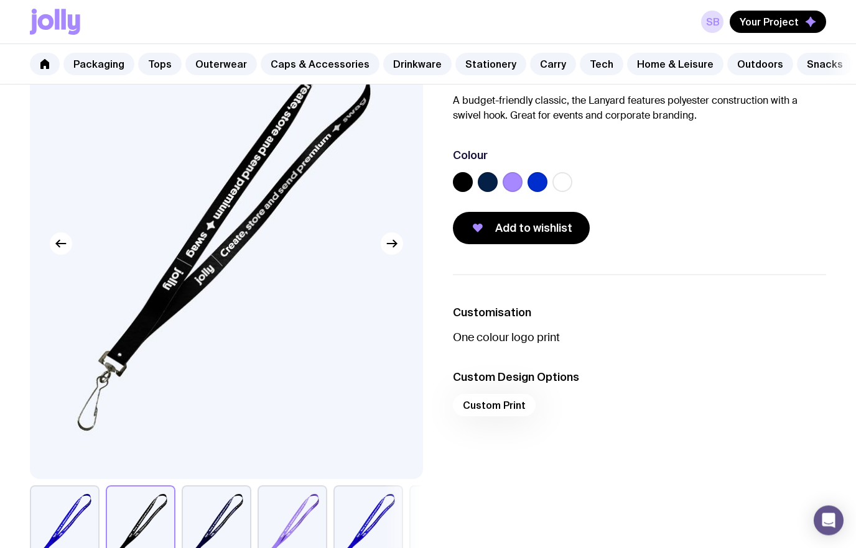
click at [460, 179] on label at bounding box center [463, 183] width 20 height 20
click at [0, 0] on input "radio" at bounding box center [0, 0] width 0 height 0
click at [483, 183] on label at bounding box center [488, 182] width 20 height 20
click at [0, 0] on input "radio" at bounding box center [0, 0] width 0 height 0
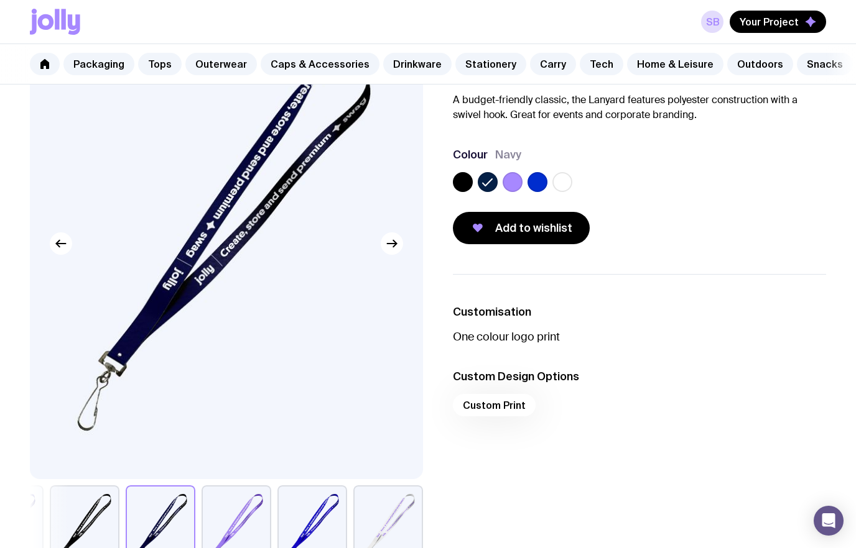
click at [506, 177] on label at bounding box center [512, 182] width 20 height 20
click at [0, 0] on input "radio" at bounding box center [0, 0] width 0 height 0
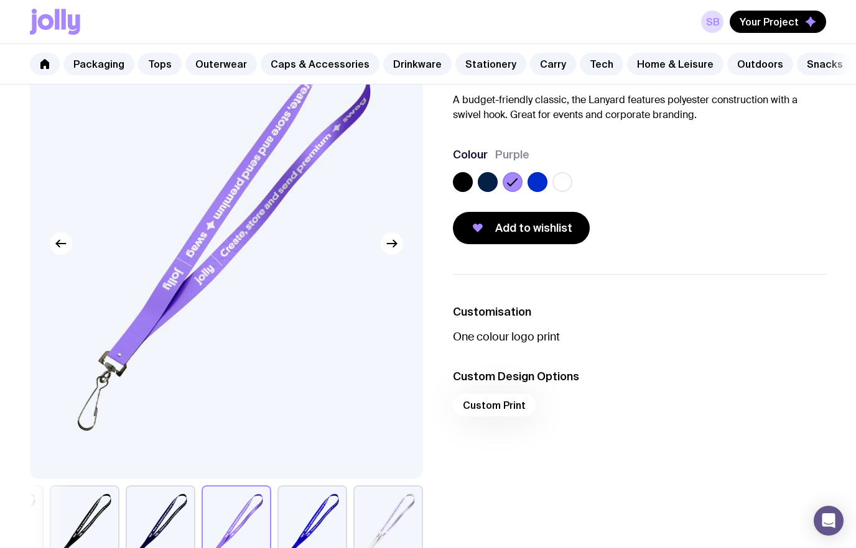
click at [541, 183] on label at bounding box center [537, 182] width 20 height 20
click at [0, 0] on input "radio" at bounding box center [0, 0] width 0 height 0
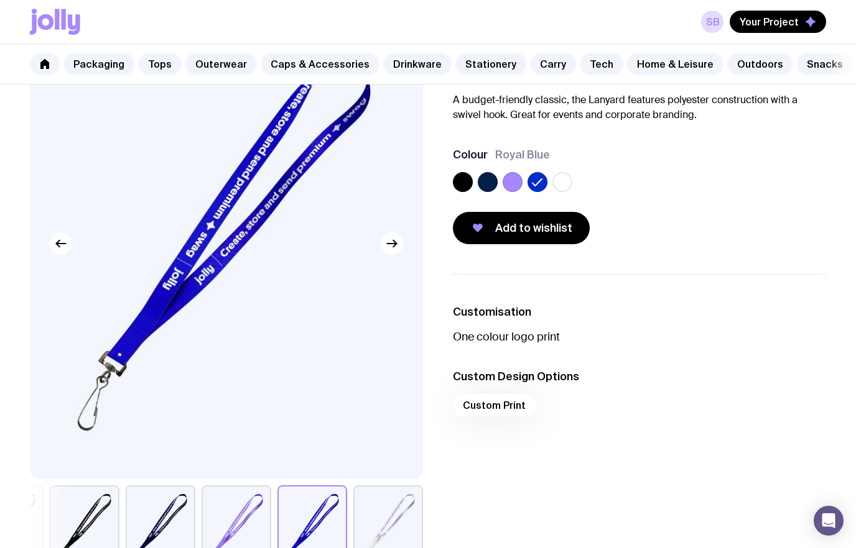
click at [553, 183] on label at bounding box center [562, 182] width 20 height 20
click at [0, 0] on input "radio" at bounding box center [0, 0] width 0 height 0
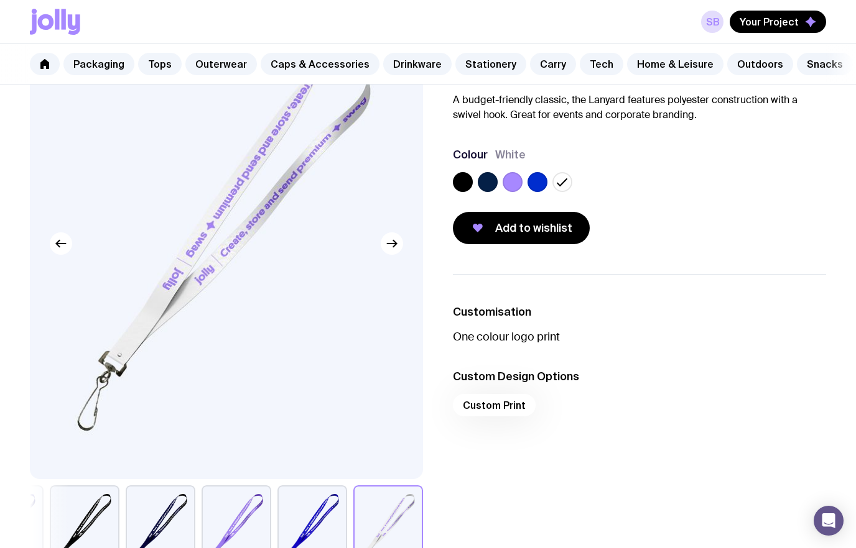
click at [447, 177] on div "Lanyard From $1.70 Custom Design Included A budget-friendly classic, the Lanyar…" at bounding box center [629, 126] width 393 height 236
click at [451, 174] on div "Lanyard From $1.70 Custom Design Included A budget-friendly classic, the Lanyar…" at bounding box center [629, 126] width 393 height 236
click at [458, 169] on div "Colour White" at bounding box center [639, 172] width 373 height 50
click at [459, 168] on div "Colour White" at bounding box center [639, 172] width 373 height 50
click at [471, 182] on label at bounding box center [463, 182] width 20 height 20
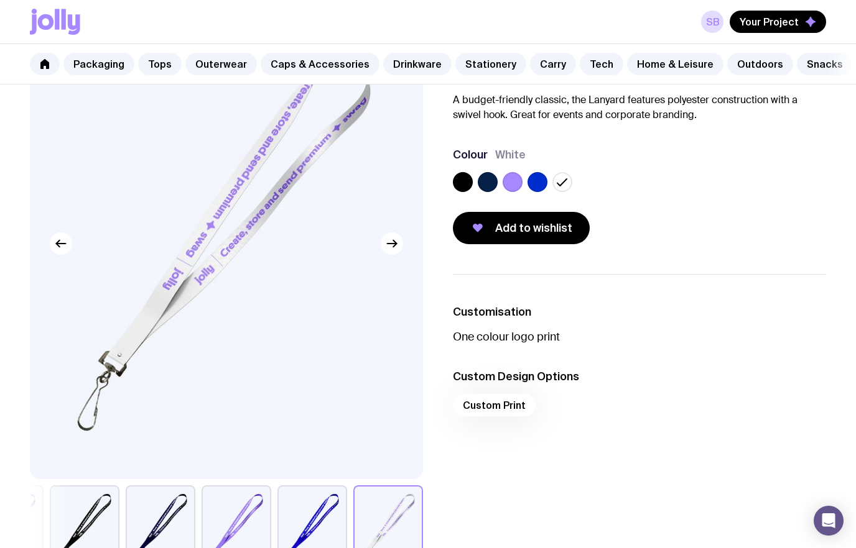
click at [0, 0] on input "radio" at bounding box center [0, 0] width 0 height 0
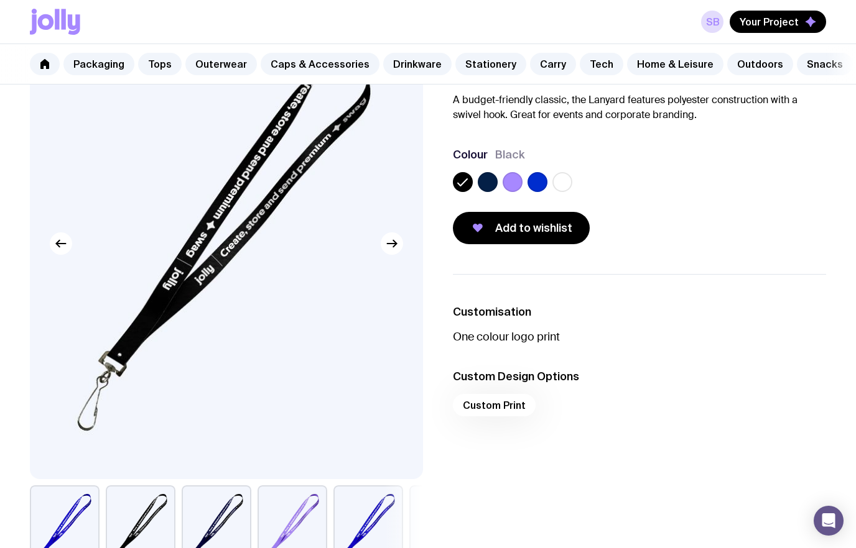
click at [485, 224] on icon "button" at bounding box center [477, 228] width 15 height 15
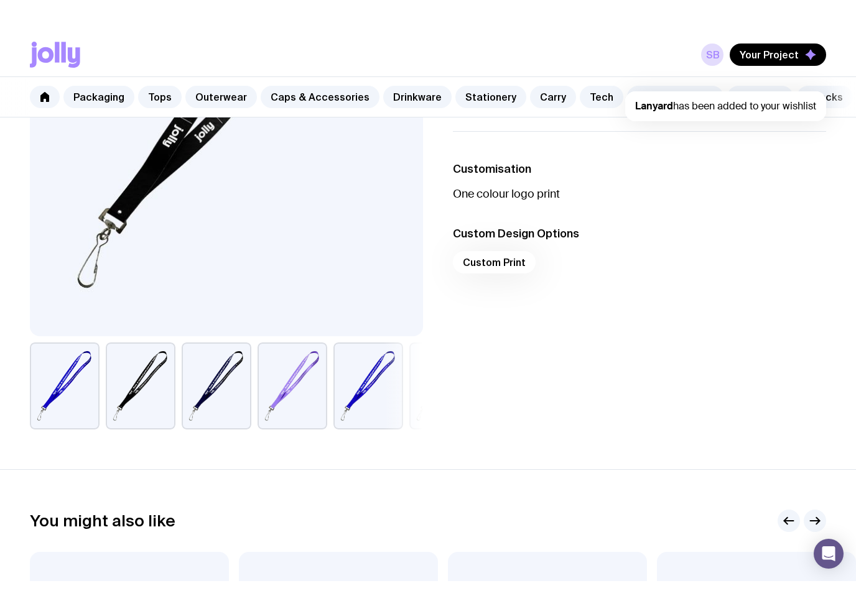
scroll to position [277, 0]
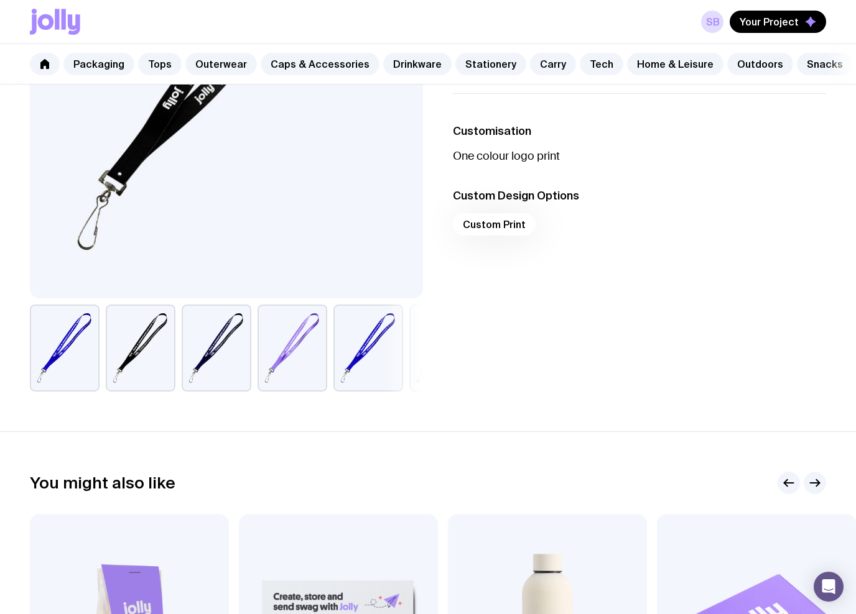
click at [473, 223] on div "Custom Print" at bounding box center [639, 228] width 373 height 30
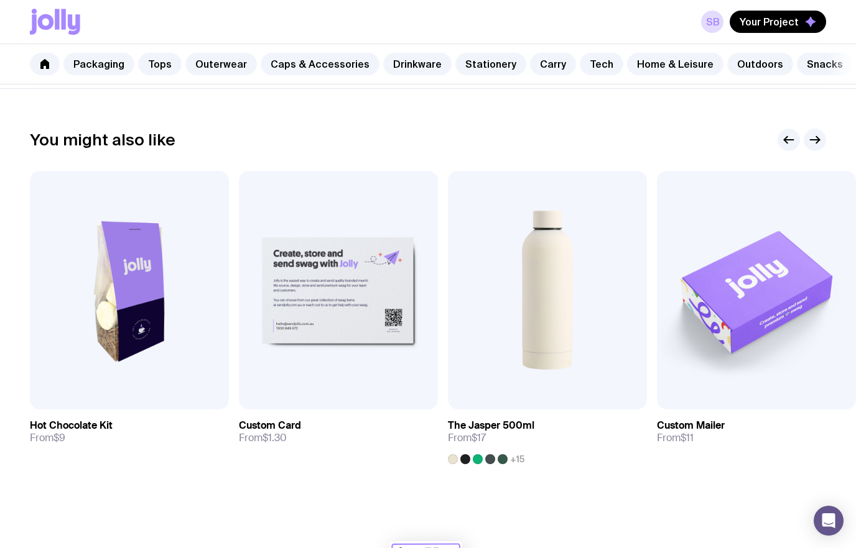
scroll to position [620, 0]
click at [138, 65] on link "Tops" at bounding box center [160, 64] width 44 height 22
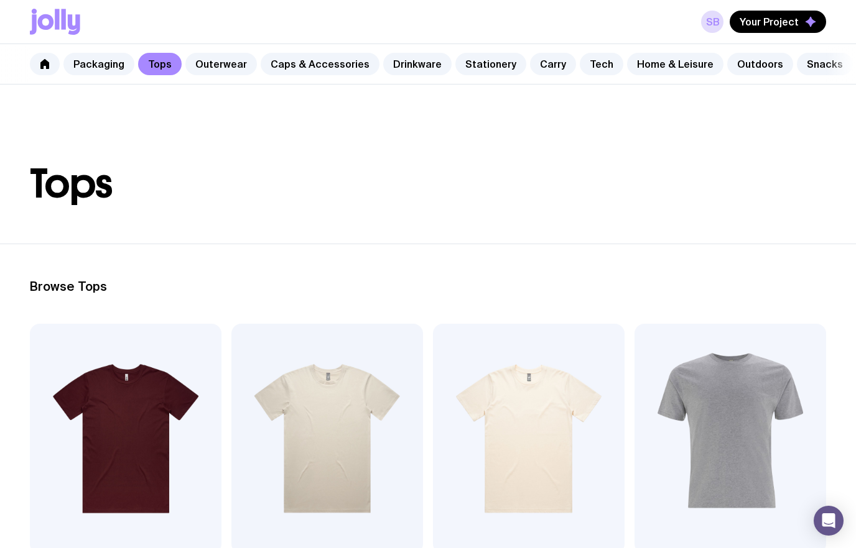
click at [194, 65] on link "Outerwear" at bounding box center [221, 64] width 72 height 22
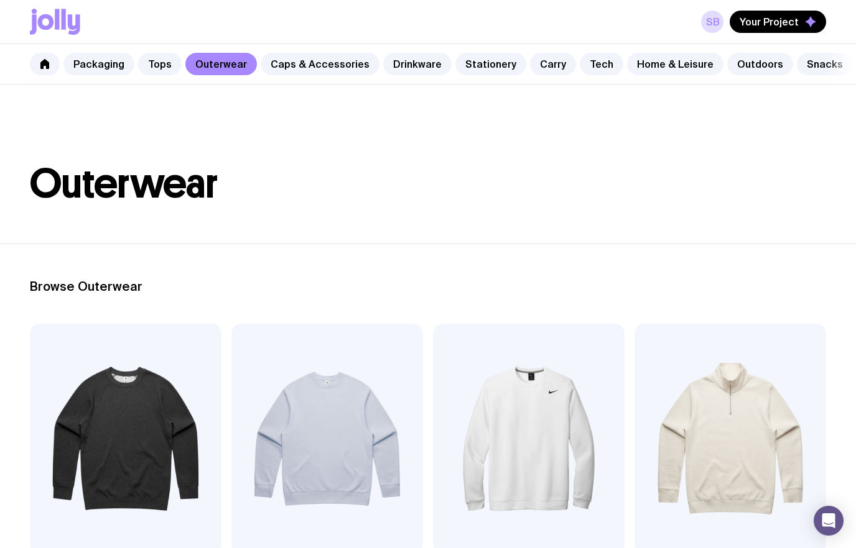
click at [271, 74] on link "Caps & Accessories" at bounding box center [320, 64] width 119 height 22
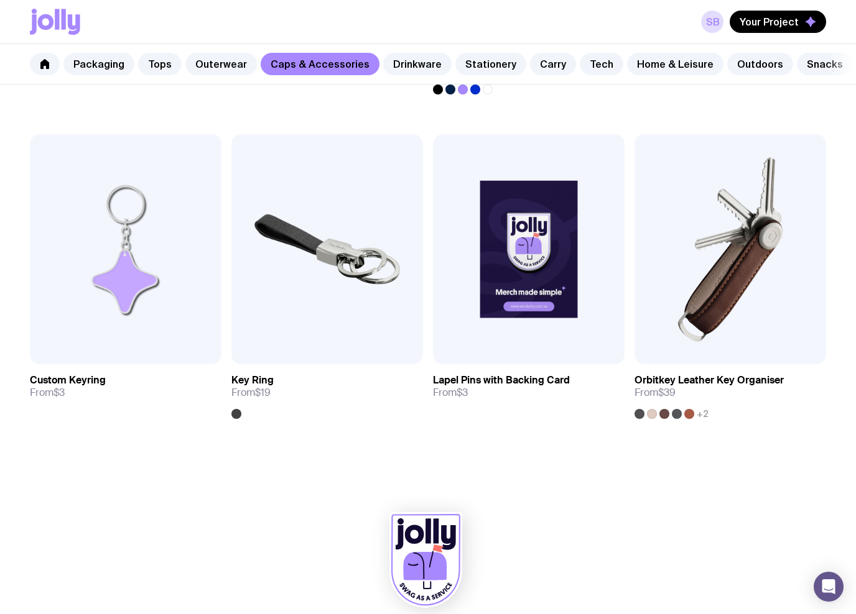
scroll to position [1813, 0]
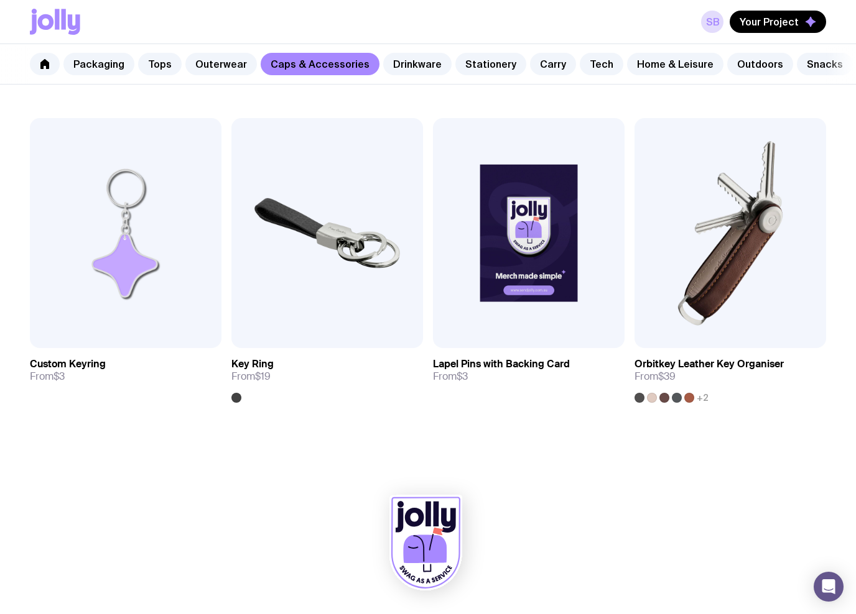
scroll to position [0, 0]
click at [387, 72] on link "Drinkware" at bounding box center [417, 64] width 68 height 22
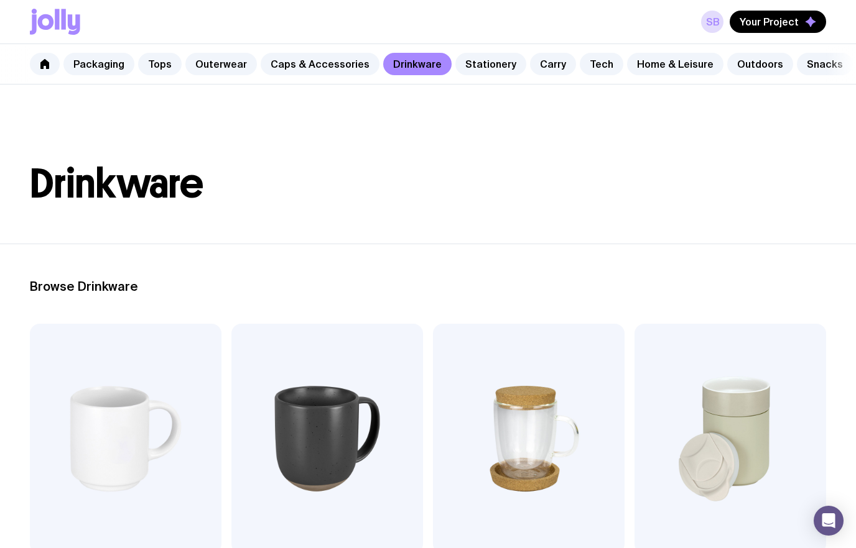
click at [460, 70] on link "Stationery" at bounding box center [490, 64] width 71 height 22
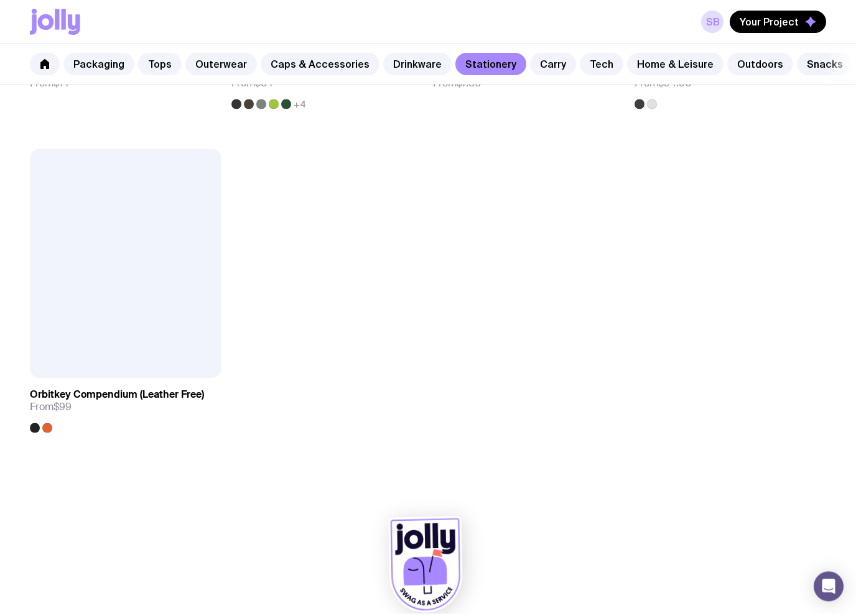
scroll to position [2131, 0]
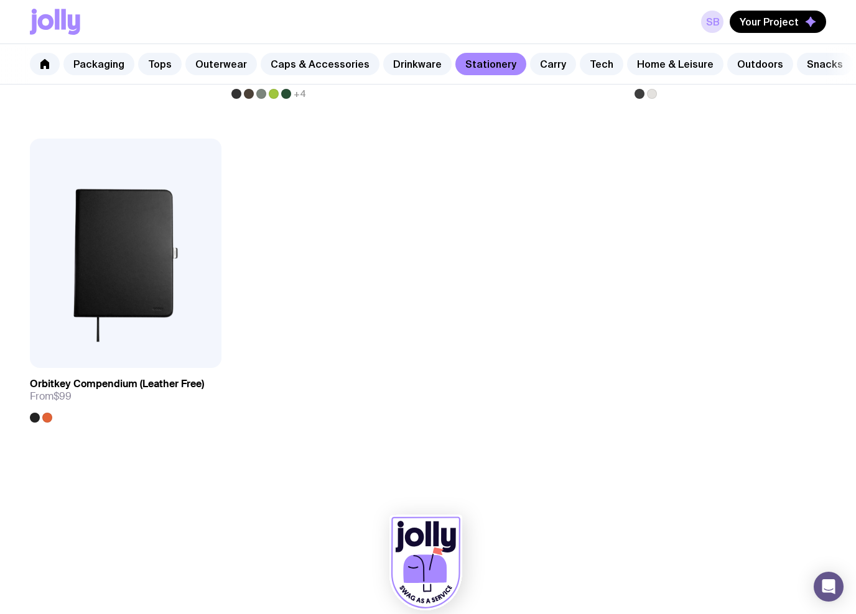
click at [142, 218] on img at bounding box center [126, 254] width 192 height 230
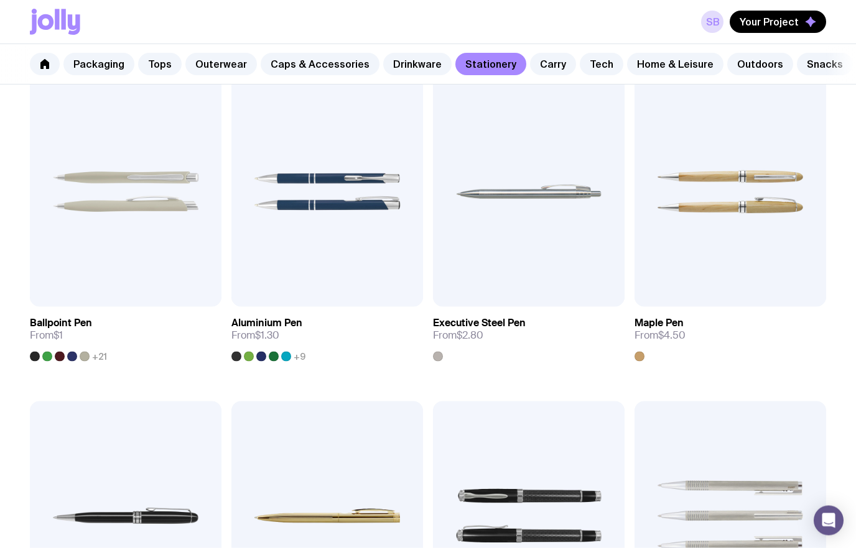
scroll to position [232, 0]
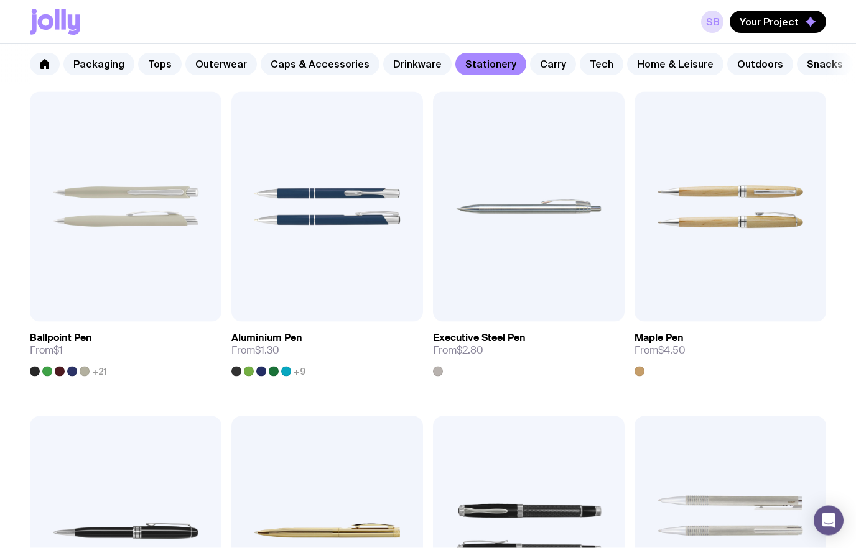
click at [530, 73] on link "Carry" at bounding box center [553, 64] width 46 height 22
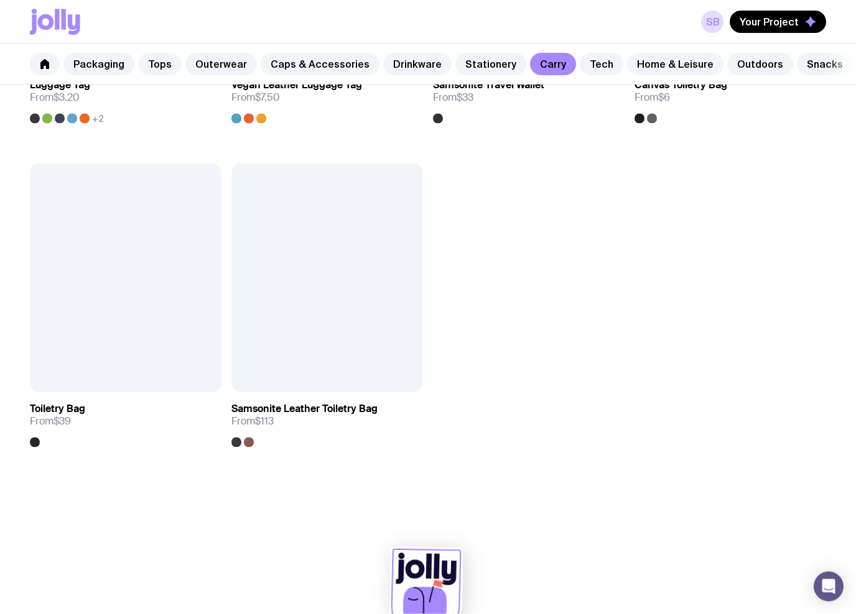
scroll to position [2759, 0]
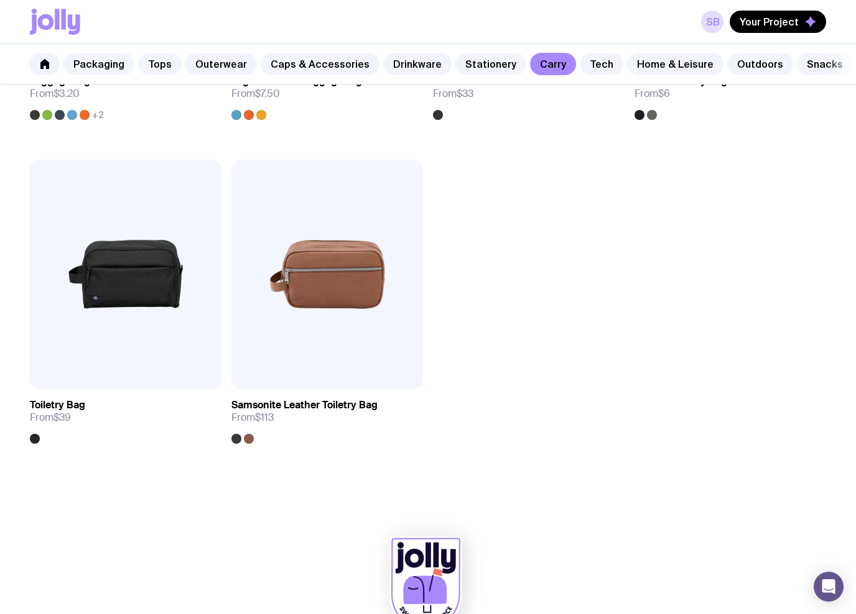
click at [580, 65] on link "Tech" at bounding box center [602, 64] width 44 height 22
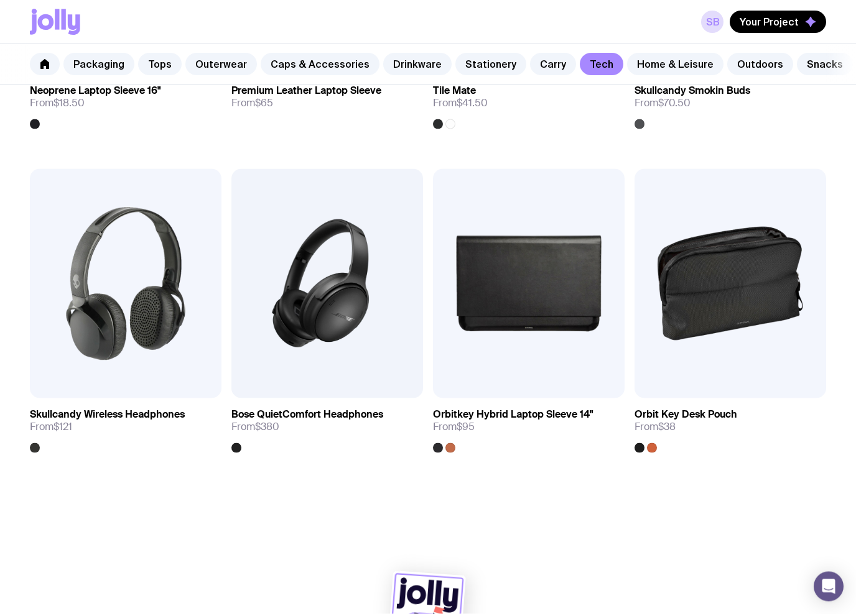
scroll to position [2151, 0]
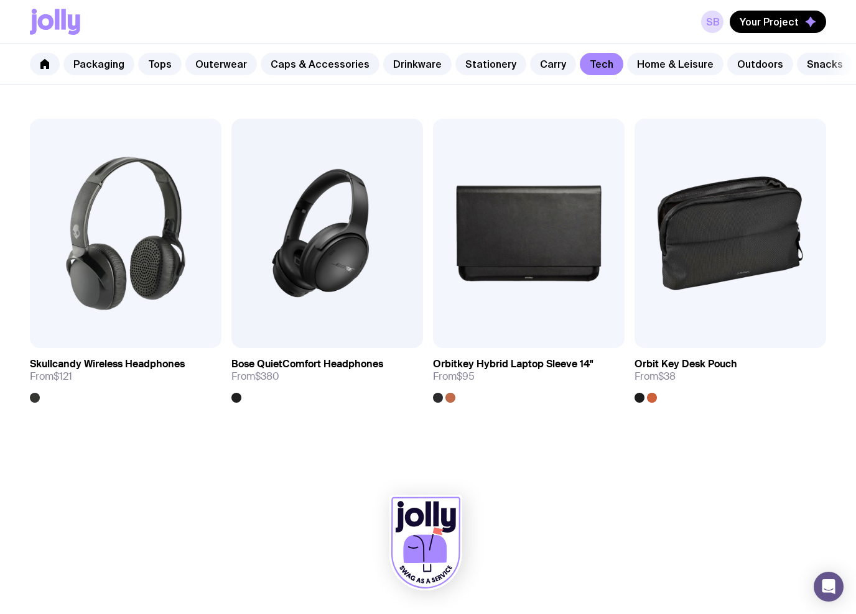
click at [628, 74] on link "Home & Leisure" at bounding box center [675, 64] width 96 height 22
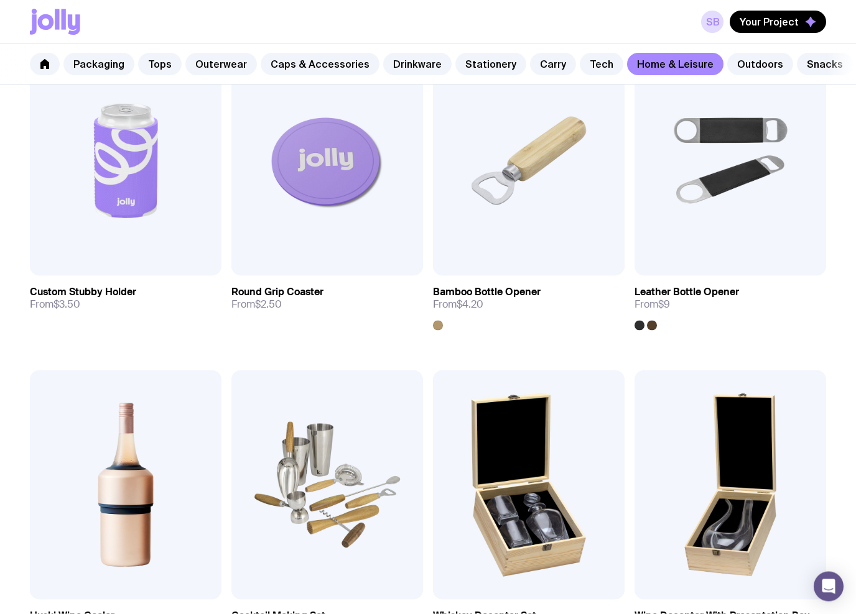
scroll to position [279, 0]
click at [122, 149] on img at bounding box center [126, 160] width 192 height 230
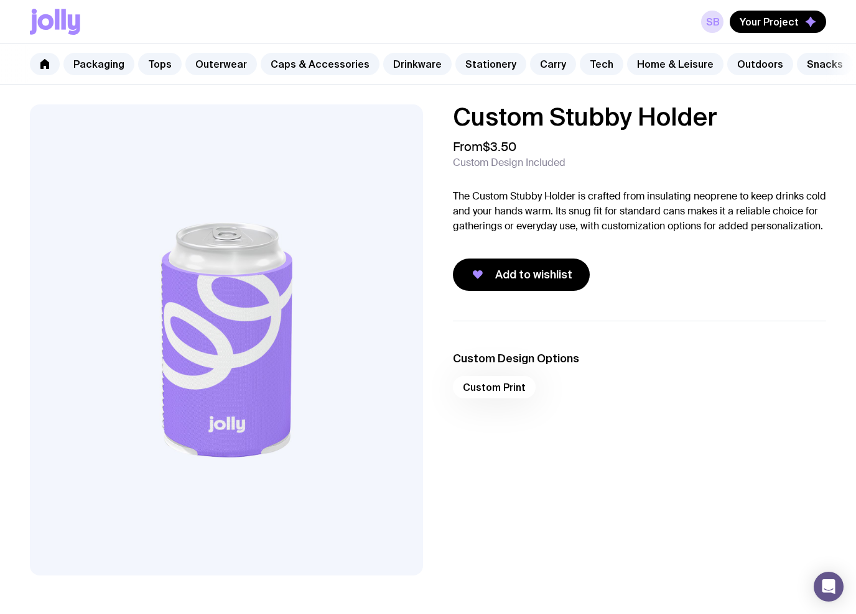
click at [477, 279] on icon "button" at bounding box center [478, 274] width 10 height 9
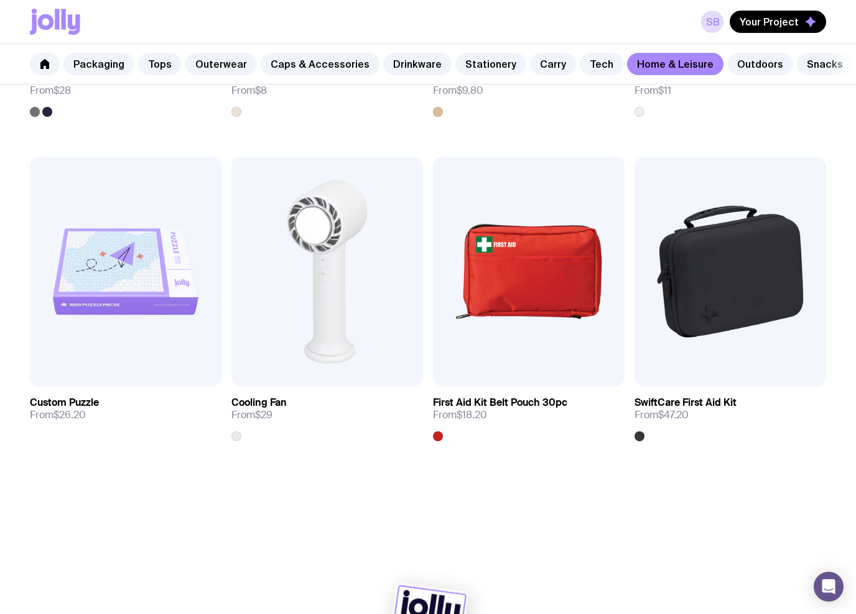
scroll to position [2476, 0]
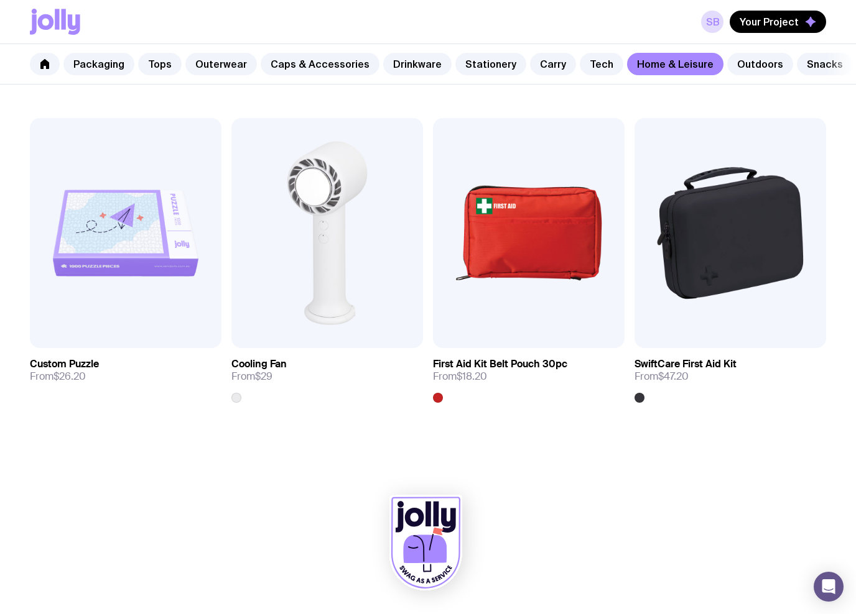
click at [732, 84] on div "Packaging Tops Outerwear Caps & Accessories Drinkware Stationery Carry Tech Hom…" at bounding box center [428, 64] width 856 height 40
click at [731, 73] on link "Outdoors" at bounding box center [760, 64] width 66 height 22
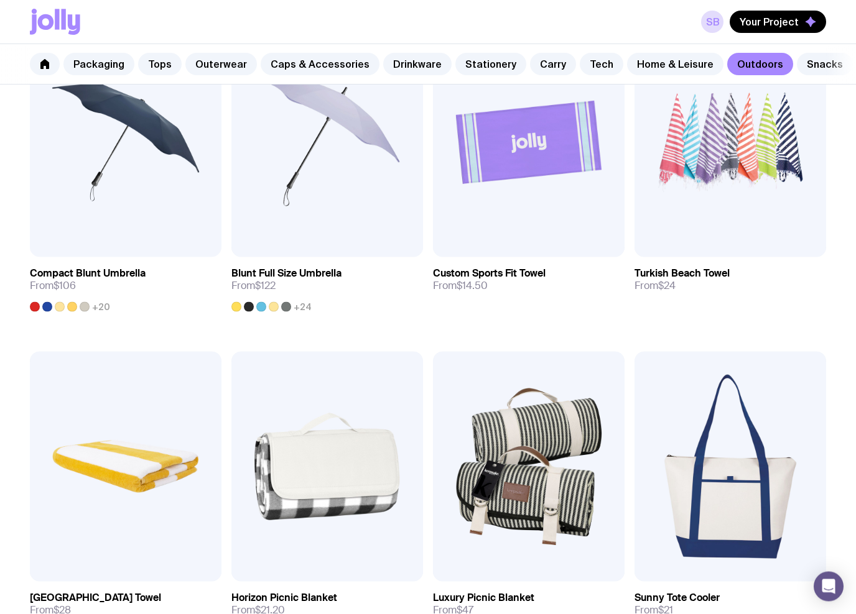
scroll to position [631, 0]
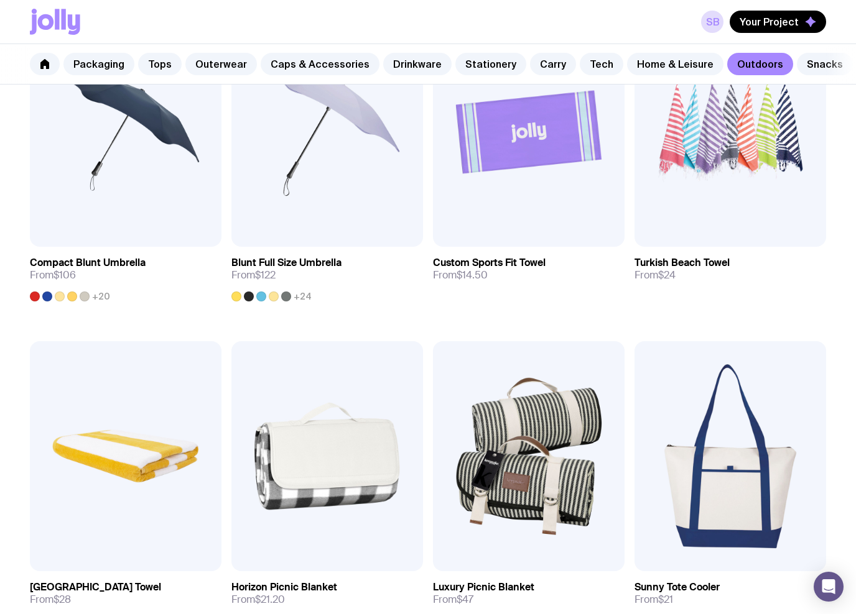
click at [279, 227] on span "Add to wishlist" at bounding box center [310, 233] width 71 height 12
click at [84, 227] on span "Add to wishlist" at bounding box center [108, 233] width 71 height 12
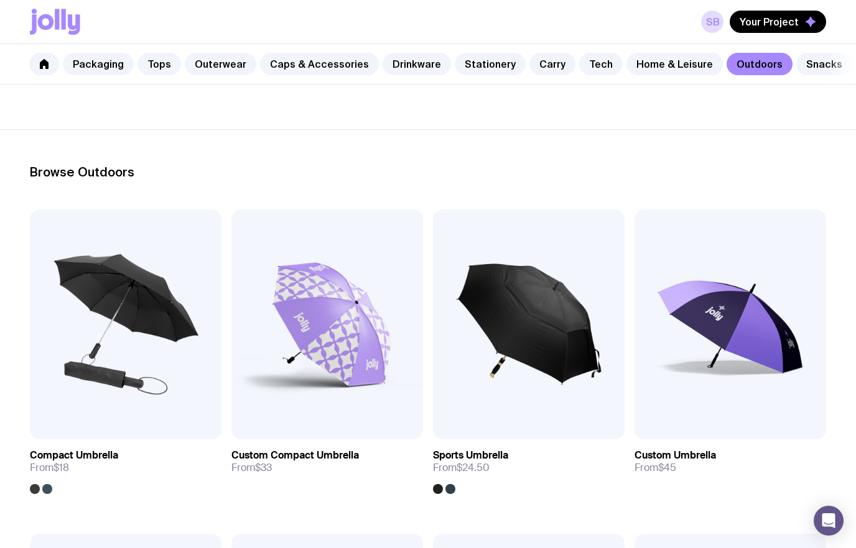
scroll to position [0, 0]
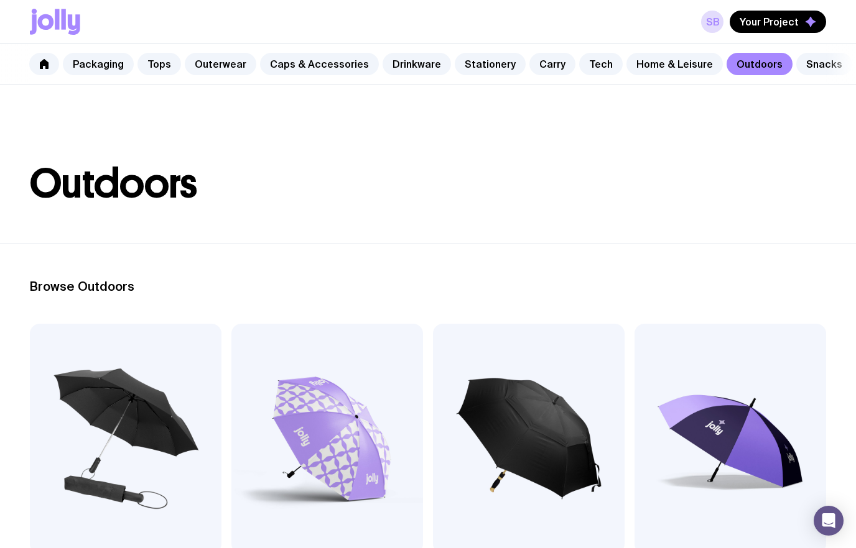
click at [747, 22] on span "Your Project" at bounding box center [768, 22] width 59 height 12
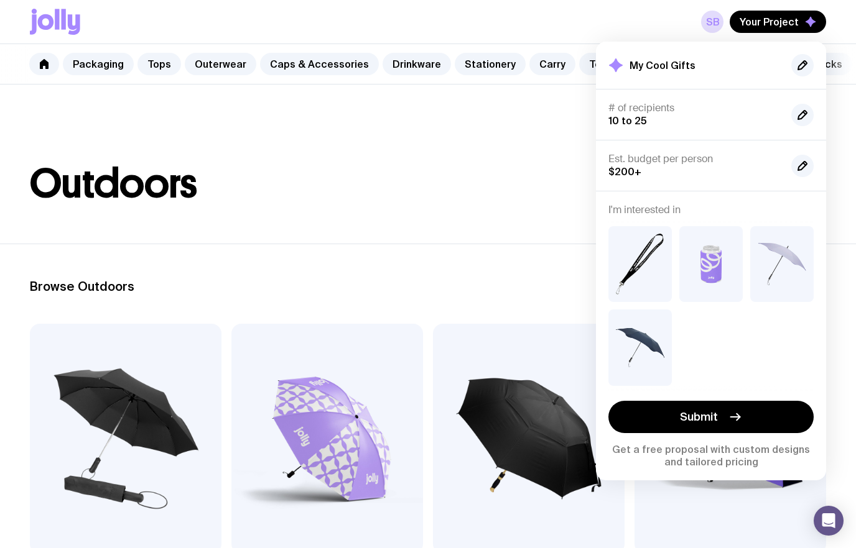
click at [632, 261] on img at bounding box center [639, 264] width 63 height 76
click at [618, 246] on img at bounding box center [639, 264] width 63 height 76
click at [625, 255] on img at bounding box center [639, 264] width 63 height 76
click at [667, 418] on button "Submit" at bounding box center [710, 417] width 205 height 32
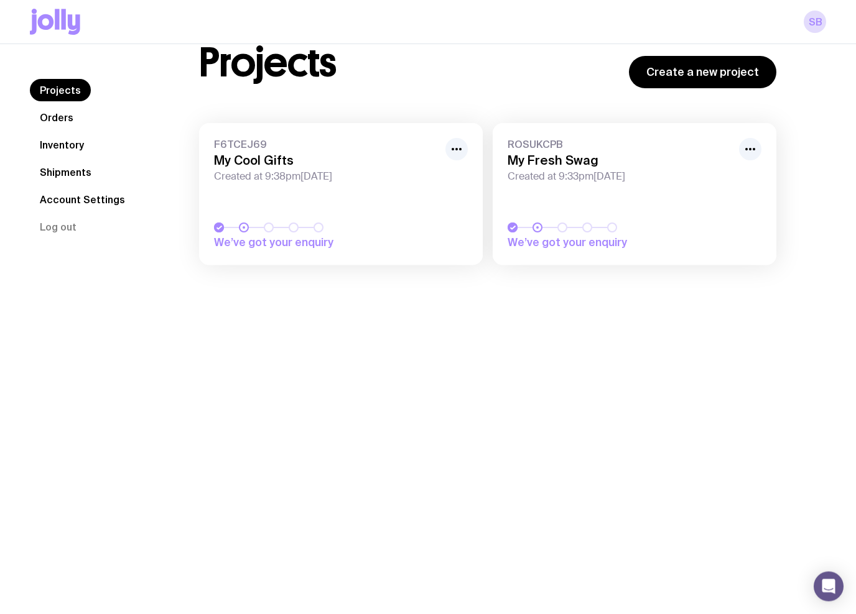
scroll to position [44, 0]
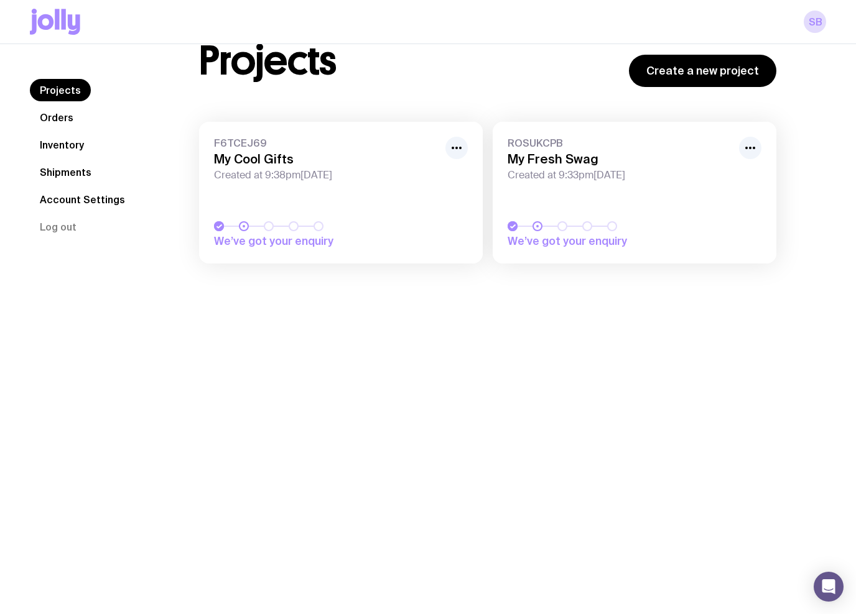
click at [53, 124] on link "Orders" at bounding box center [56, 117] width 53 height 22
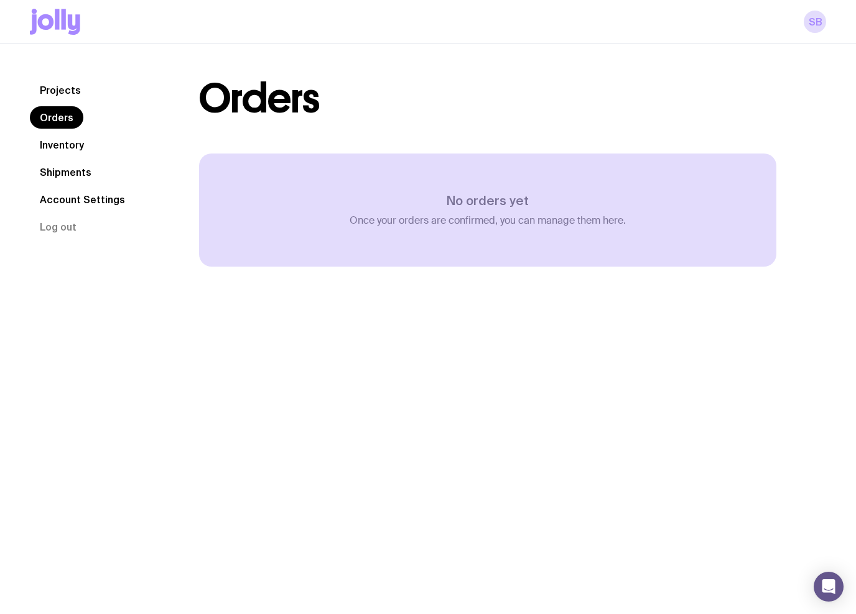
click at [58, 145] on link "Inventory" at bounding box center [62, 145] width 64 height 22
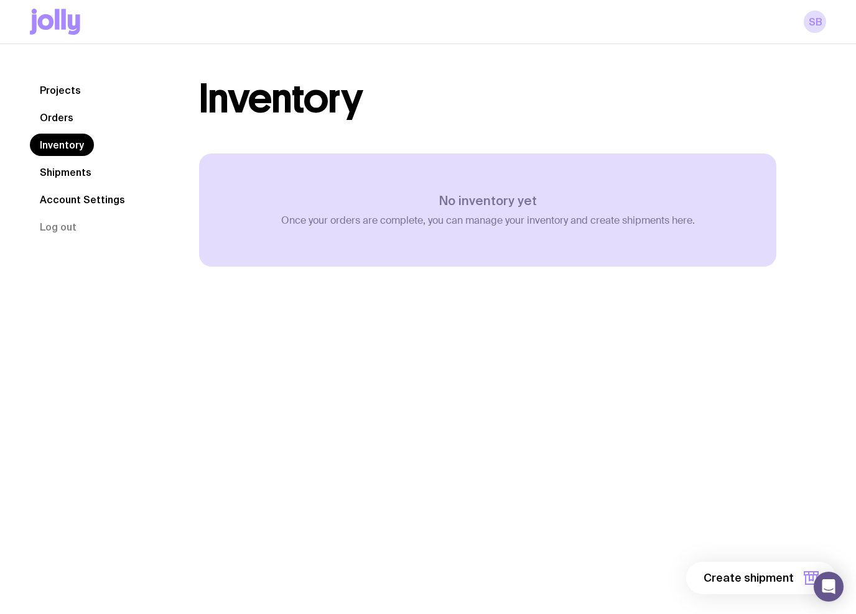
click at [58, 162] on link "Shipments" at bounding box center [66, 172] width 72 height 22
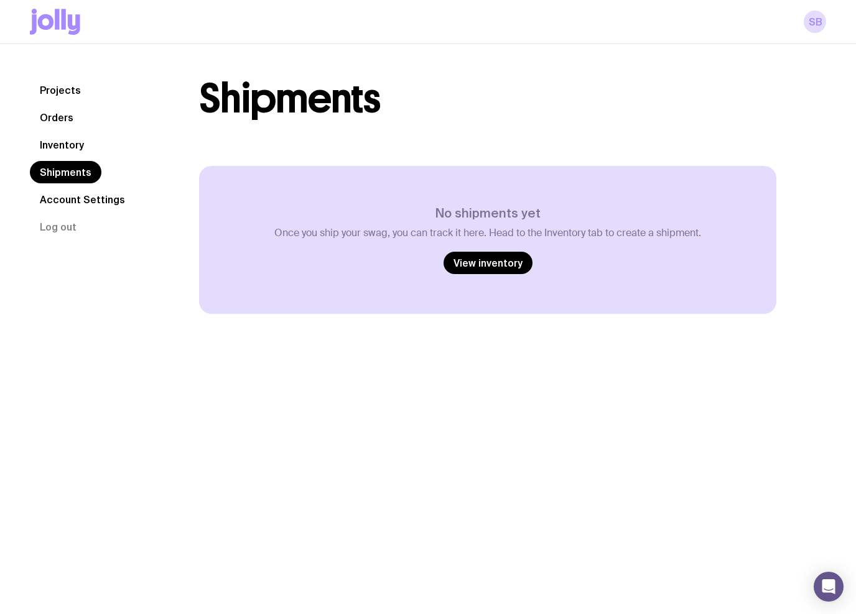
click at [63, 196] on link "Account Settings" at bounding box center [82, 199] width 105 height 22
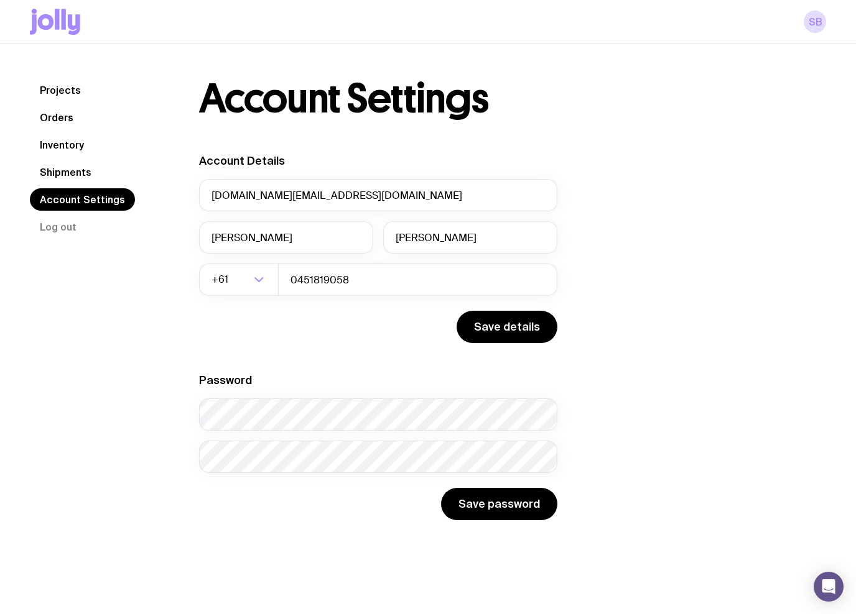
click at [49, 96] on link "Projects" at bounding box center [60, 90] width 61 height 22
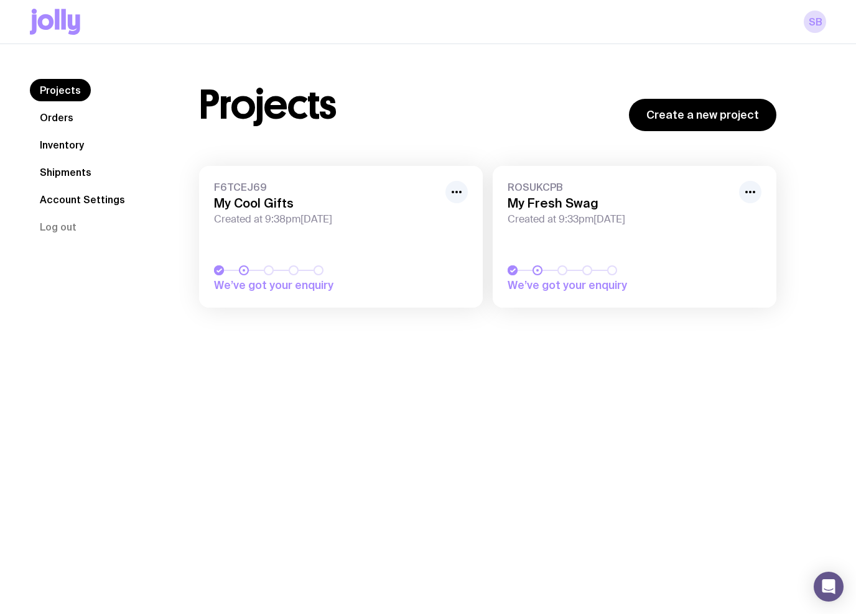
click at [221, 203] on h3 "My Cool Gifts" at bounding box center [326, 203] width 224 height 15
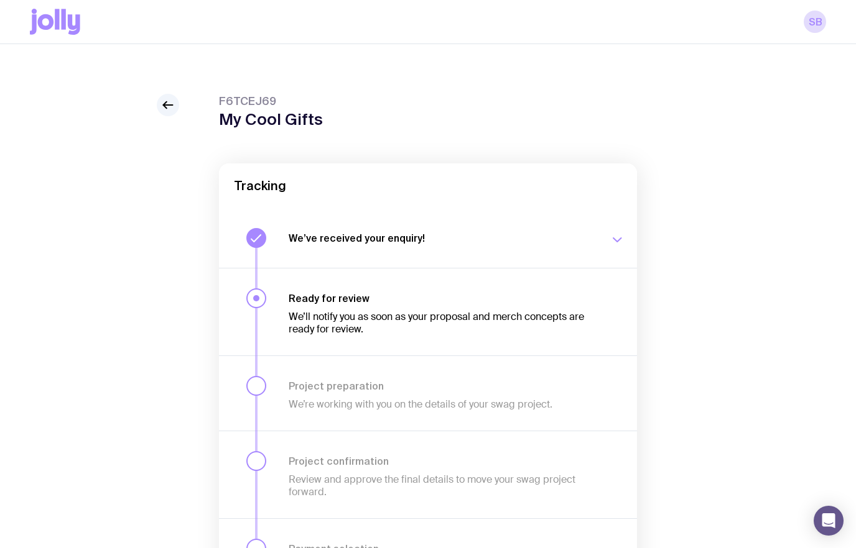
click at [166, 102] on icon at bounding box center [165, 105] width 3 height 7
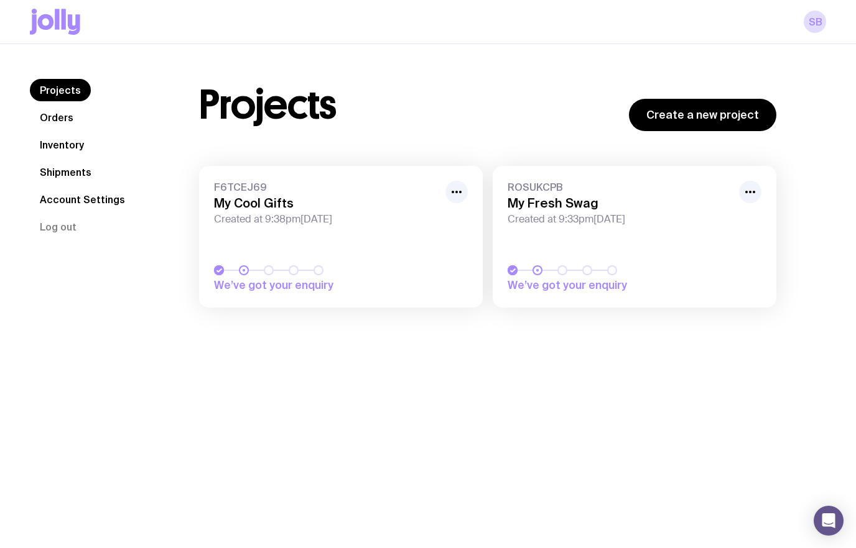
click at [78, 68] on div "Projects Orders Inventory Shipments Account Settings Log out Projects Orders In…" at bounding box center [428, 199] width 856 height 311
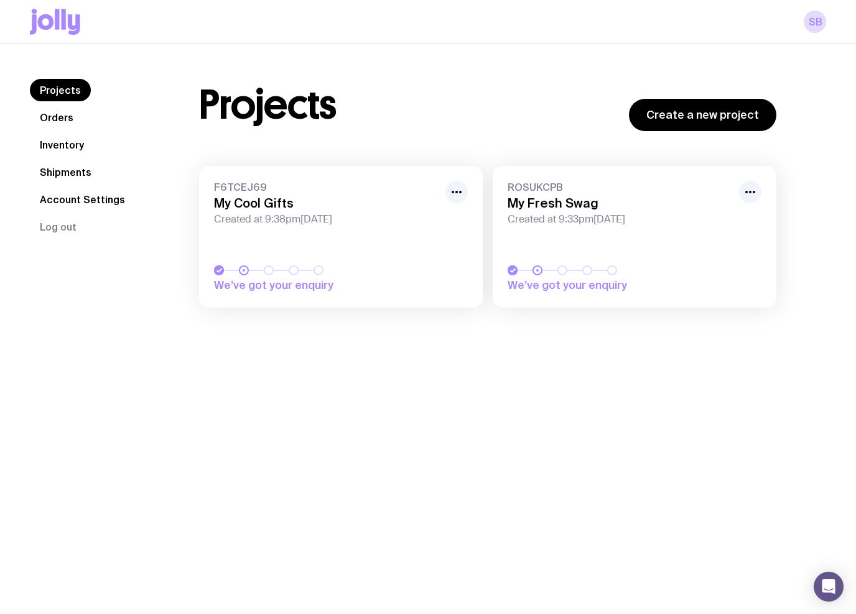
click at [73, 101] on link "Projects" at bounding box center [60, 90] width 61 height 22
click at [73, 111] on link "Orders" at bounding box center [56, 117] width 53 height 22
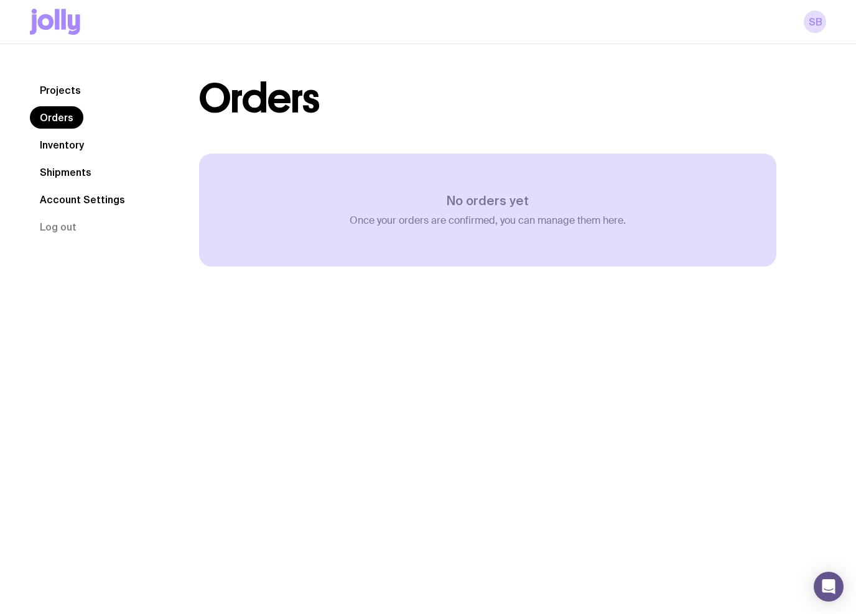
click at [54, 96] on link "Projects" at bounding box center [60, 90] width 61 height 22
click at [56, 88] on link "Projects" at bounding box center [60, 90] width 61 height 22
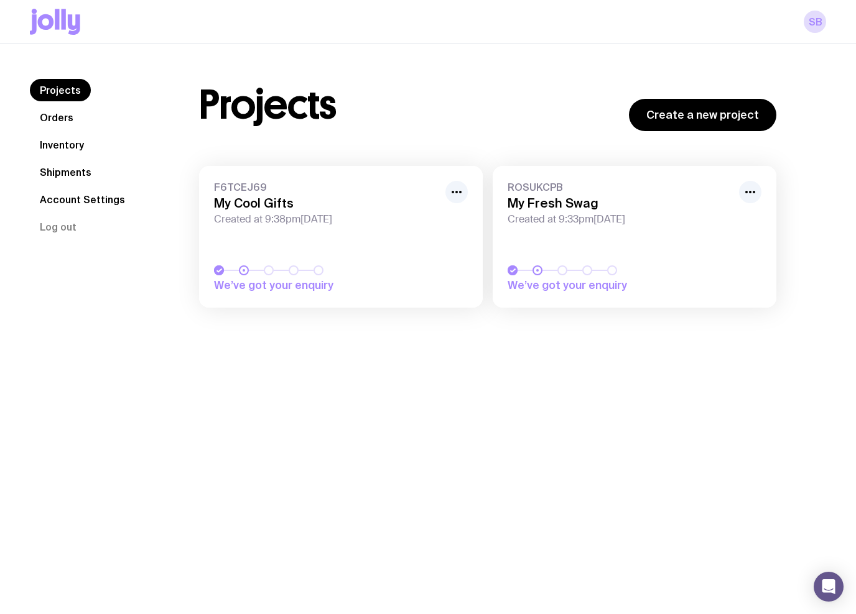
click at [458, 196] on icon "button" at bounding box center [456, 192] width 15 height 15
click at [385, 179] on link "F6TCEJ69 My Cool Gifts Created at 9:38pm[DATE] We’ve got your enquiry" at bounding box center [341, 237] width 284 height 142
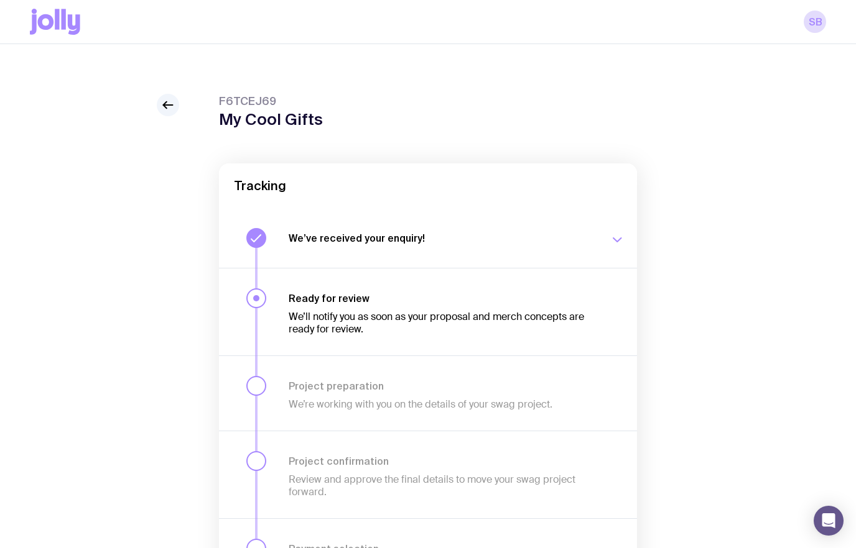
click at [162, 105] on icon at bounding box center [167, 105] width 15 height 15
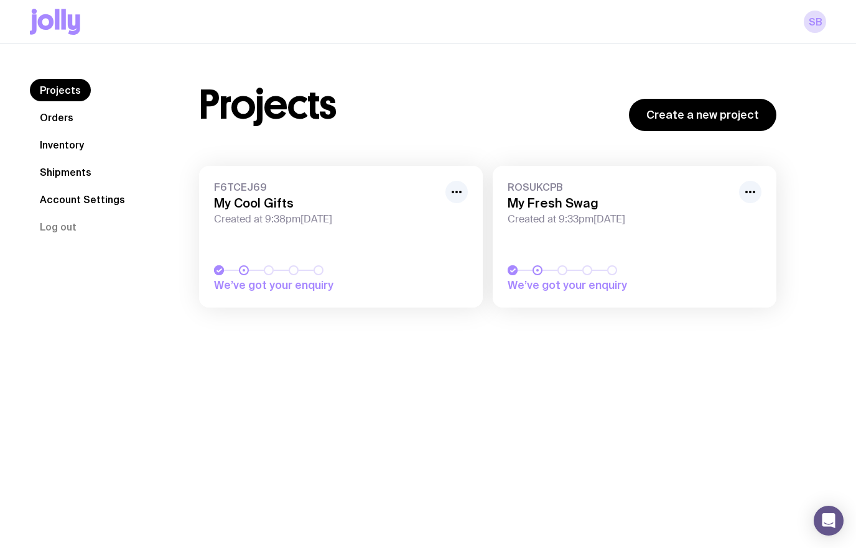
click at [797, 24] on div "SB" at bounding box center [428, 22] width 796 height 44
click at [812, 25] on link "SB" at bounding box center [814, 22] width 22 height 22
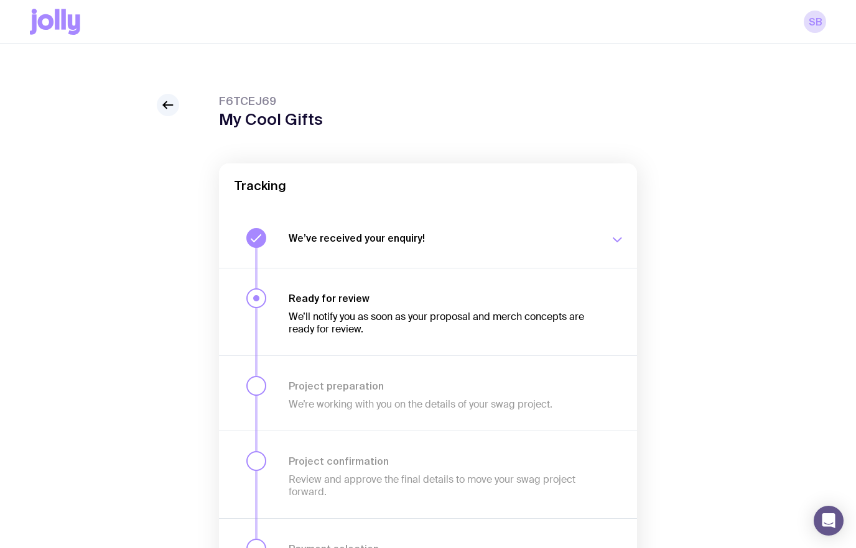
click at [173, 109] on icon at bounding box center [167, 105] width 15 height 15
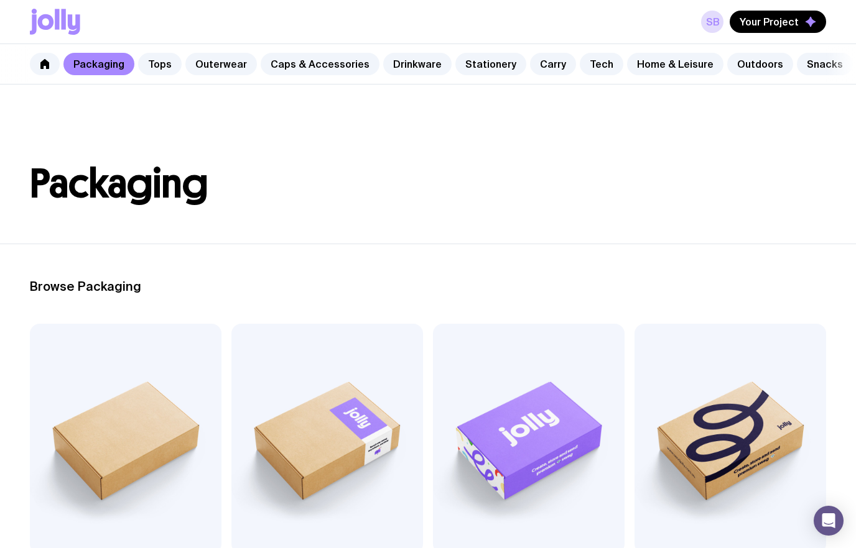
click at [154, 62] on link "Tops" at bounding box center [160, 64] width 44 height 22
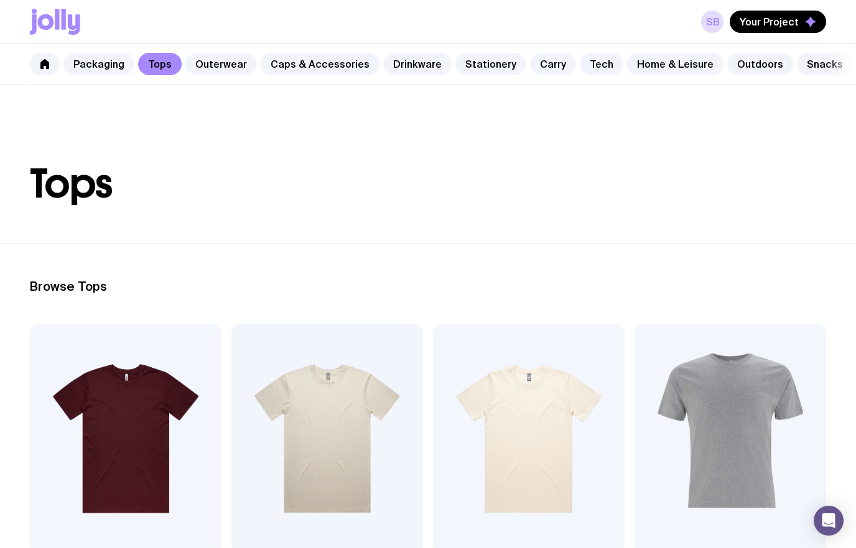
click at [269, 67] on link "Caps & Accessories" at bounding box center [320, 64] width 119 height 22
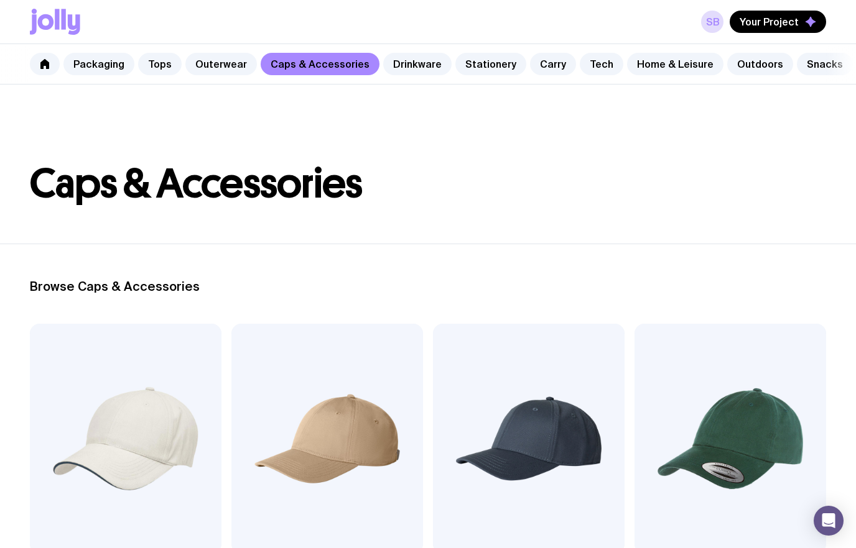
click at [399, 72] on link "Drinkware" at bounding box center [417, 64] width 68 height 22
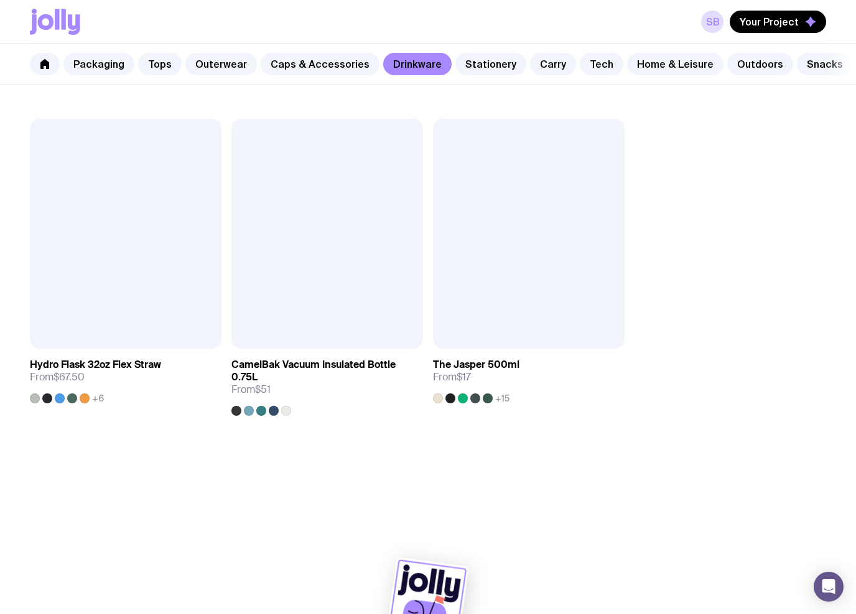
scroll to position [1840, 0]
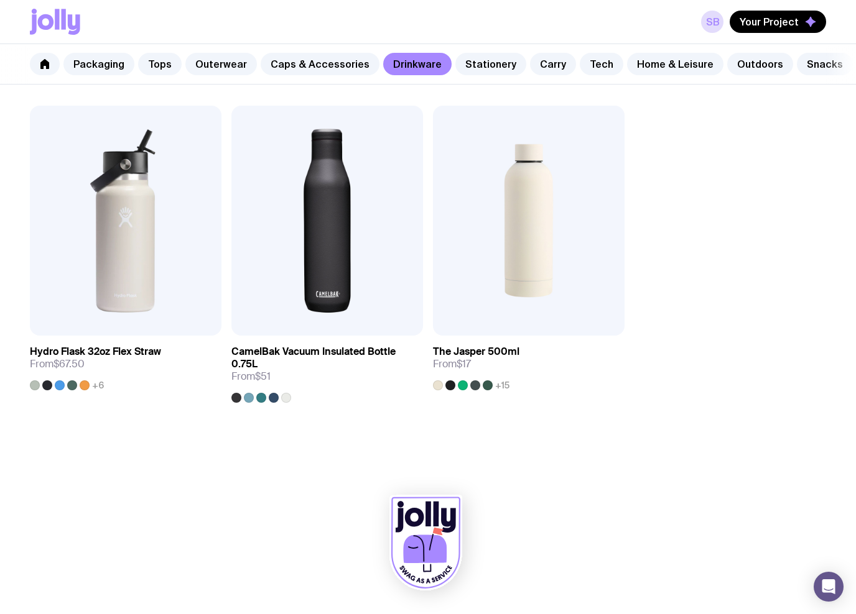
click at [530, 60] on link "Carry" at bounding box center [553, 64] width 46 height 22
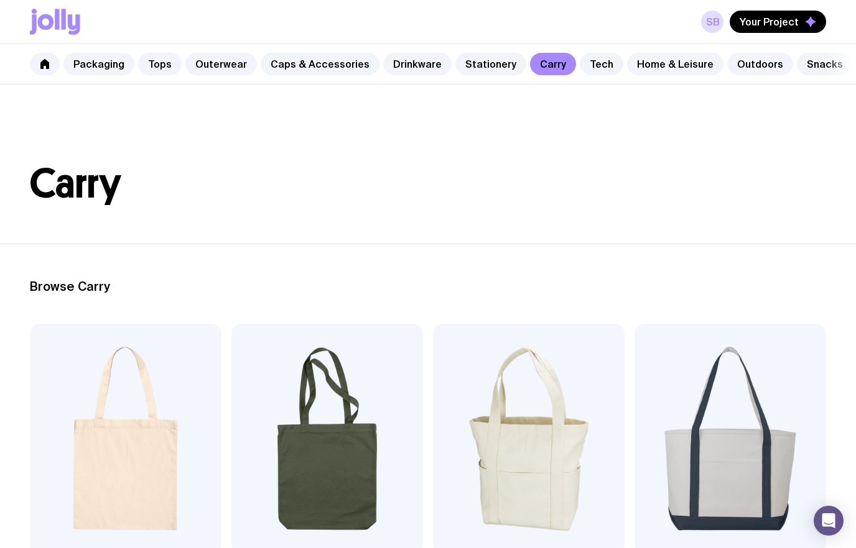
click at [747, 27] on span "Your Project" at bounding box center [768, 22] width 59 height 12
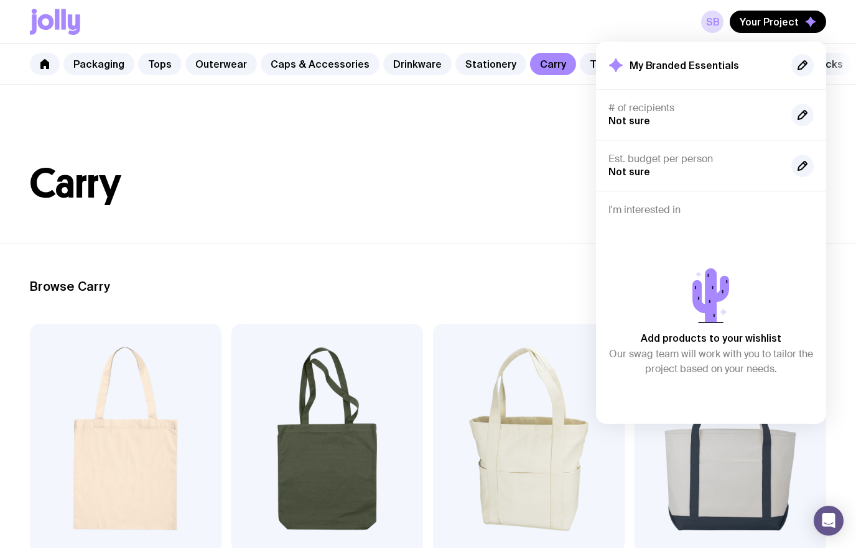
click at [642, 70] on h2 "My Branded Essentials" at bounding box center [683, 65] width 109 height 12
click at [806, 73] on button "button" at bounding box center [802, 65] width 22 height 22
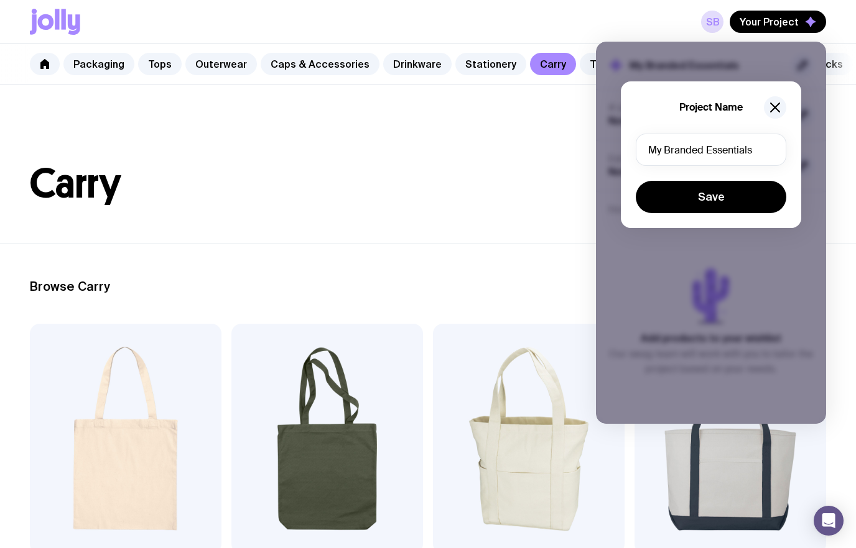
click at [774, 108] on icon "button" at bounding box center [774, 107] width 9 height 9
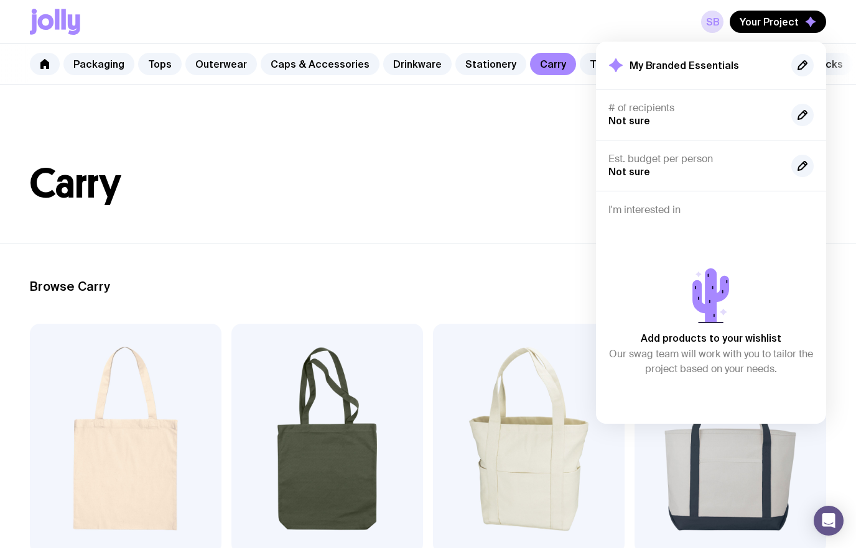
click at [529, 133] on header "Carry" at bounding box center [428, 164] width 856 height 159
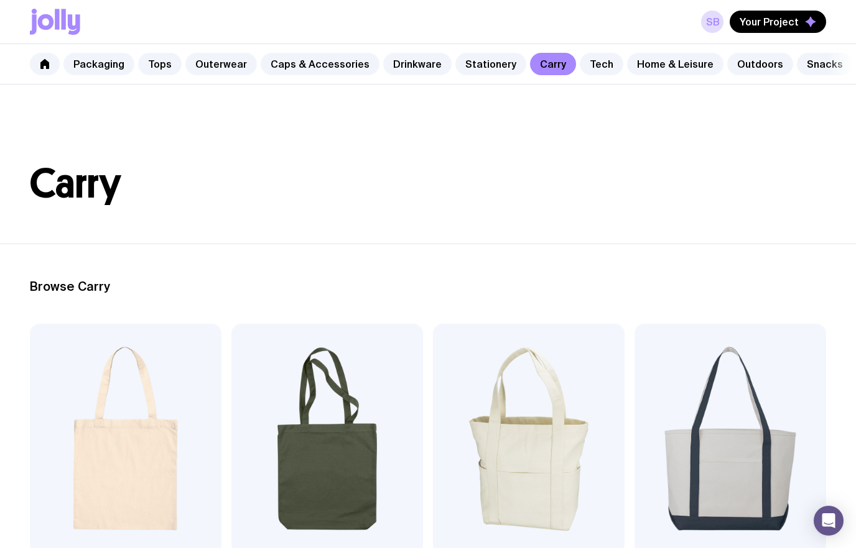
click at [701, 21] on div "SB Your Project" at bounding box center [428, 22] width 796 height 44
click at [714, 27] on link "SB" at bounding box center [712, 22] width 22 height 22
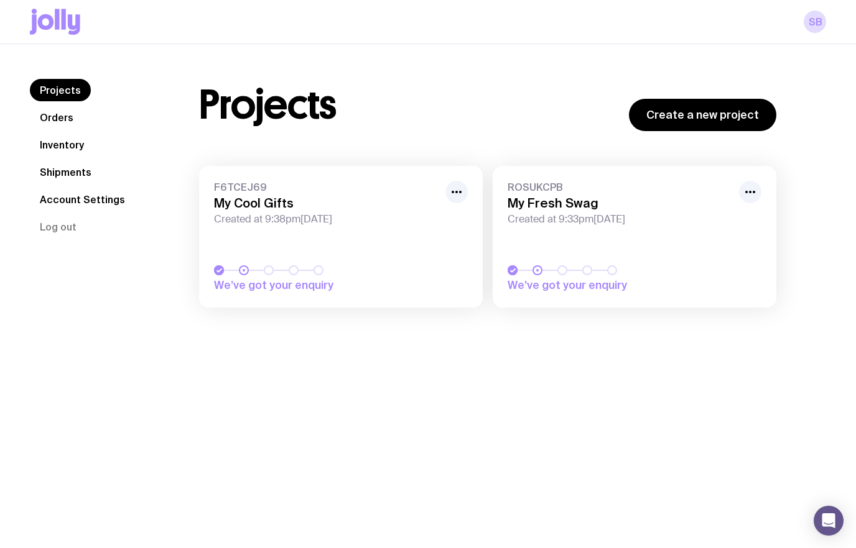
click at [453, 198] on icon "button" at bounding box center [456, 192] width 15 height 15
click at [85, 276] on div "Projects Orders Inventory Shipments Account Settings Log out" at bounding box center [99, 184] width 139 height 211
click at [50, 144] on link "Inventory" at bounding box center [62, 145] width 64 height 22
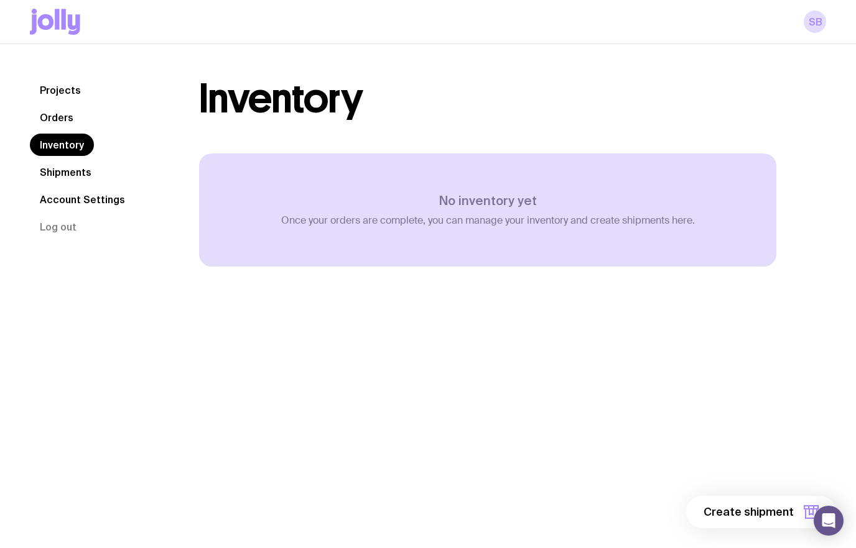
click at [58, 116] on link "Orders" at bounding box center [56, 117] width 53 height 22
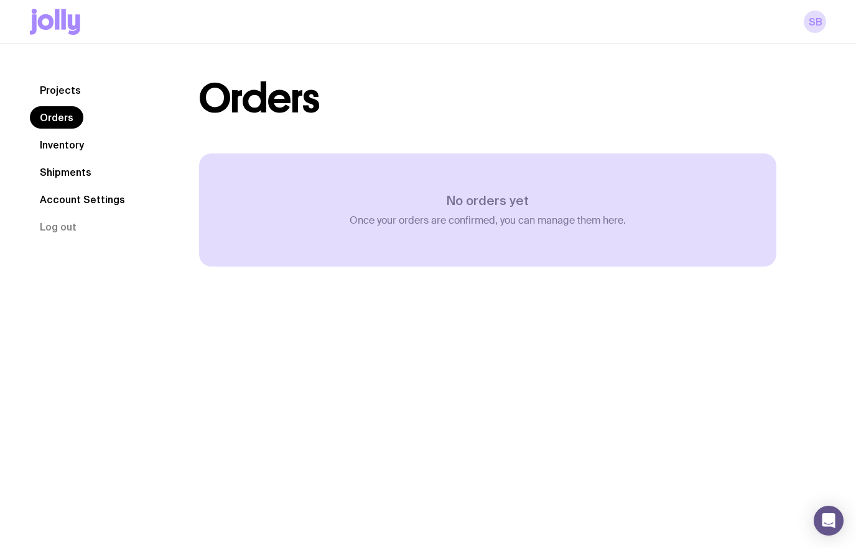
click at [52, 93] on link "Projects" at bounding box center [60, 90] width 61 height 22
